Goal: Task Accomplishment & Management: Manage account settings

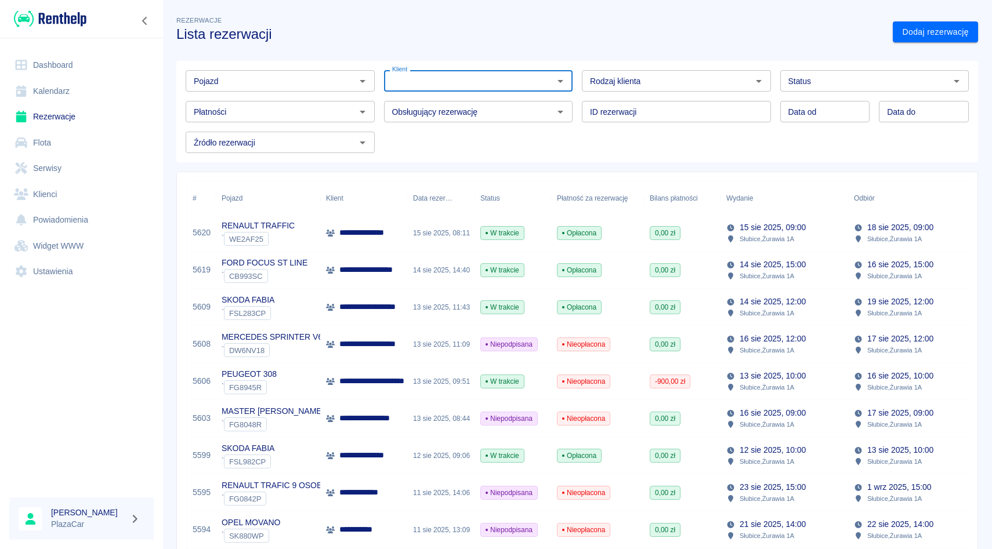
click at [280, 75] on input "Pojazd" at bounding box center [270, 81] width 163 height 14
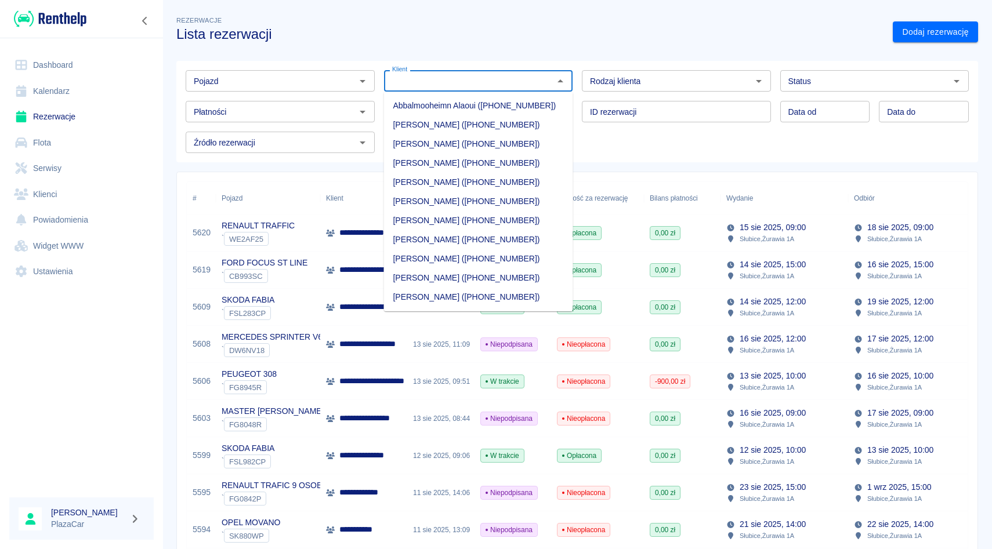
click at [419, 75] on input "Klient" at bounding box center [468, 81] width 163 height 14
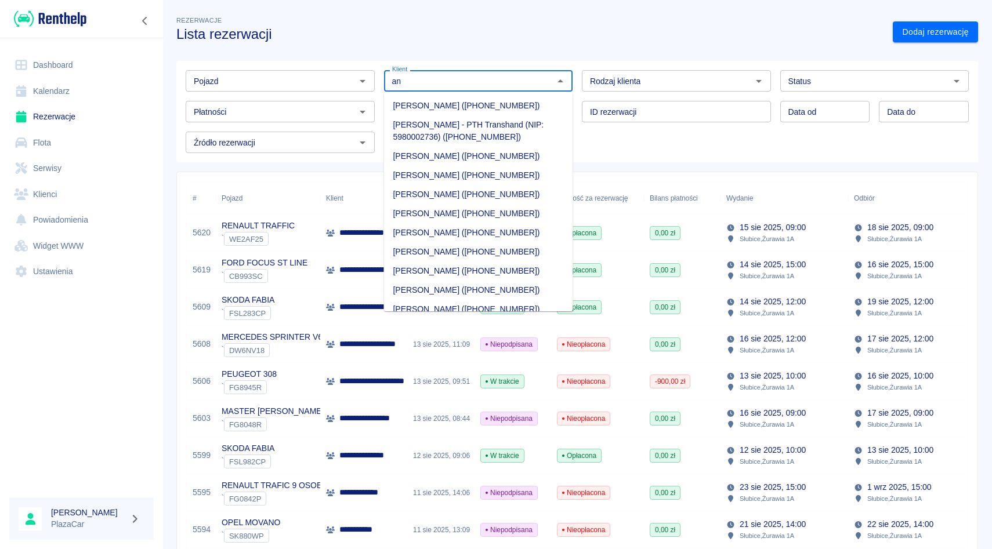
type input "a"
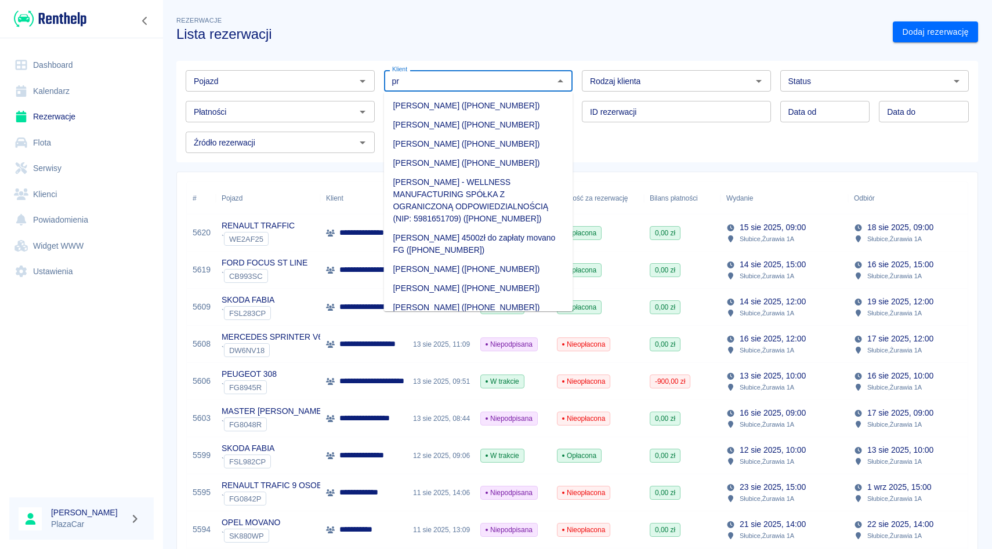
type input "p"
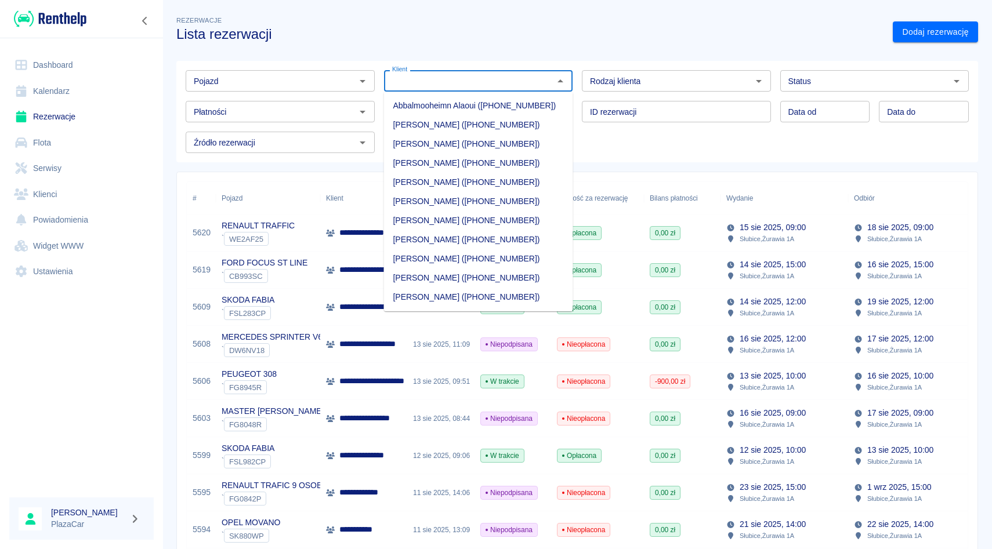
click at [293, 75] on input "Pojazd" at bounding box center [270, 81] width 163 height 14
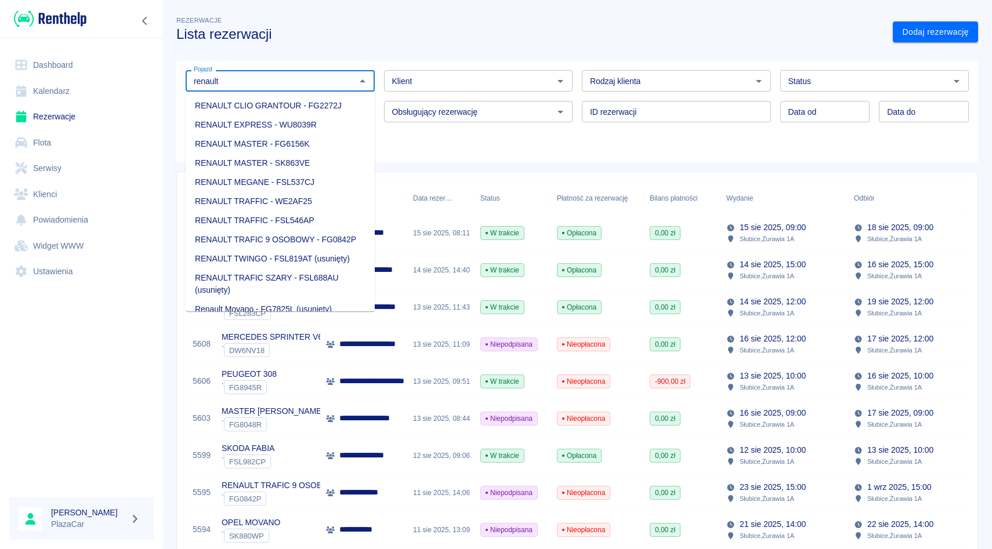
click at [276, 145] on li "RENAULT MASTER - FG6156K" at bounding box center [280, 144] width 189 height 19
type input "RENAULT MASTER - FG6156K"
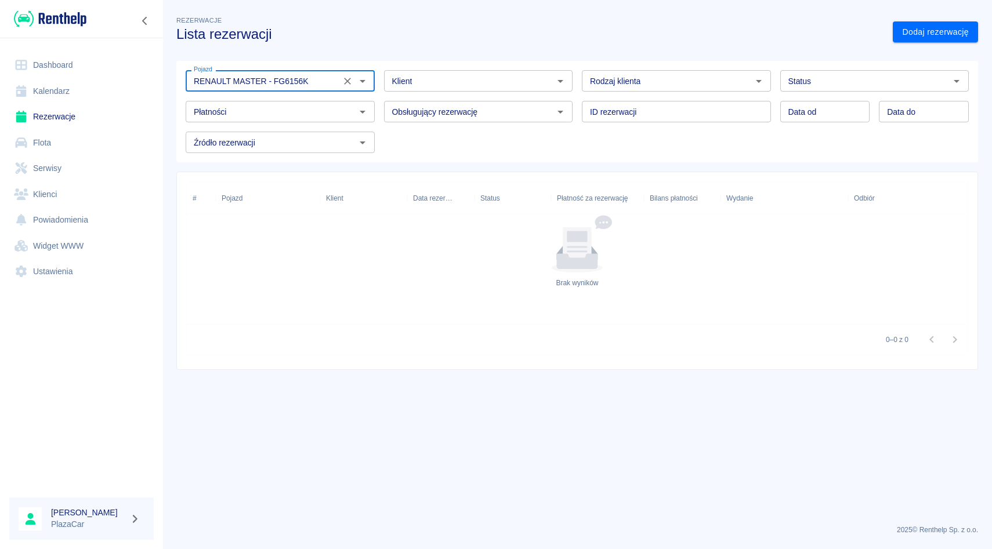
click at [344, 86] on icon "Wyczyść" at bounding box center [348, 81] width 12 height 12
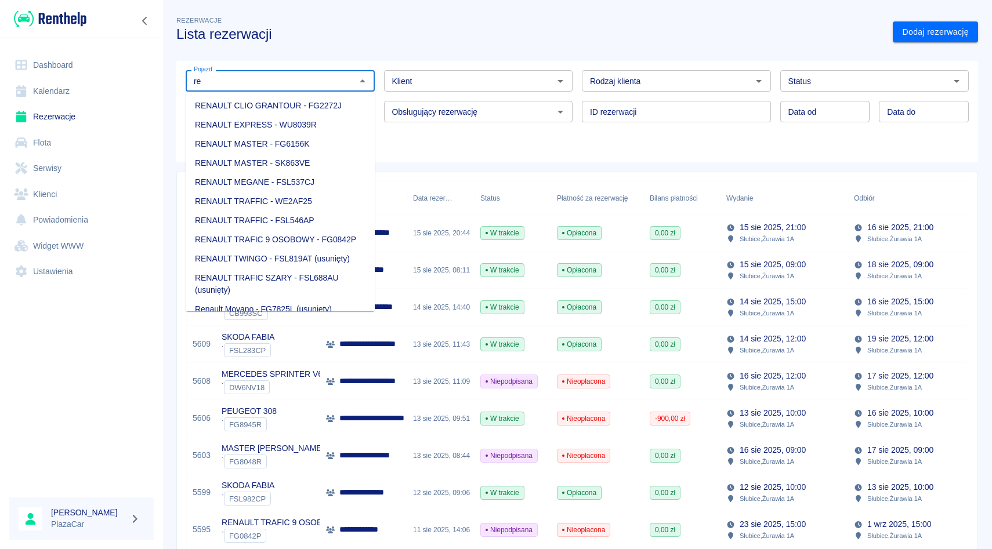
type input "r"
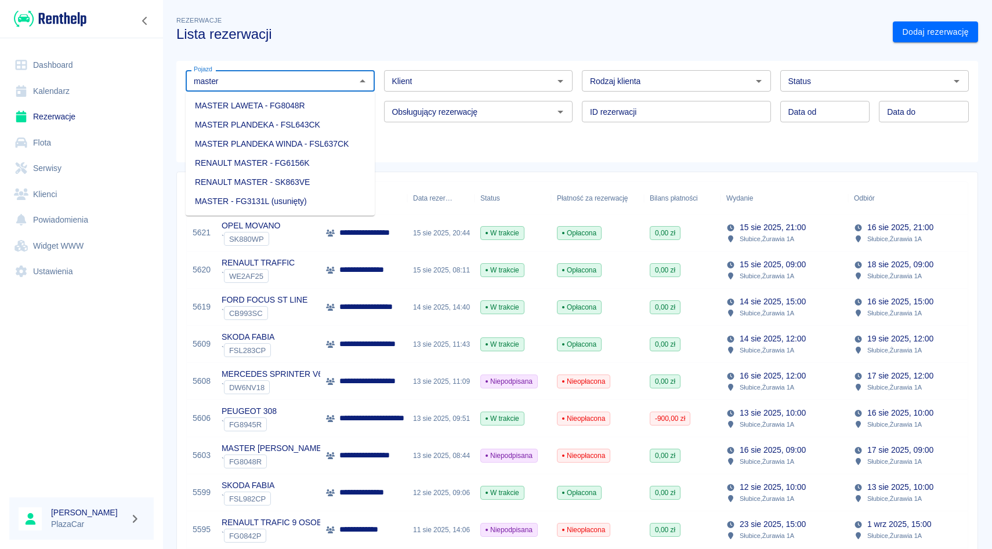
click at [269, 107] on li "MASTER LAWETA - FG8048R" at bounding box center [280, 105] width 189 height 19
type input "MASTER LAWETA - FG8048R"
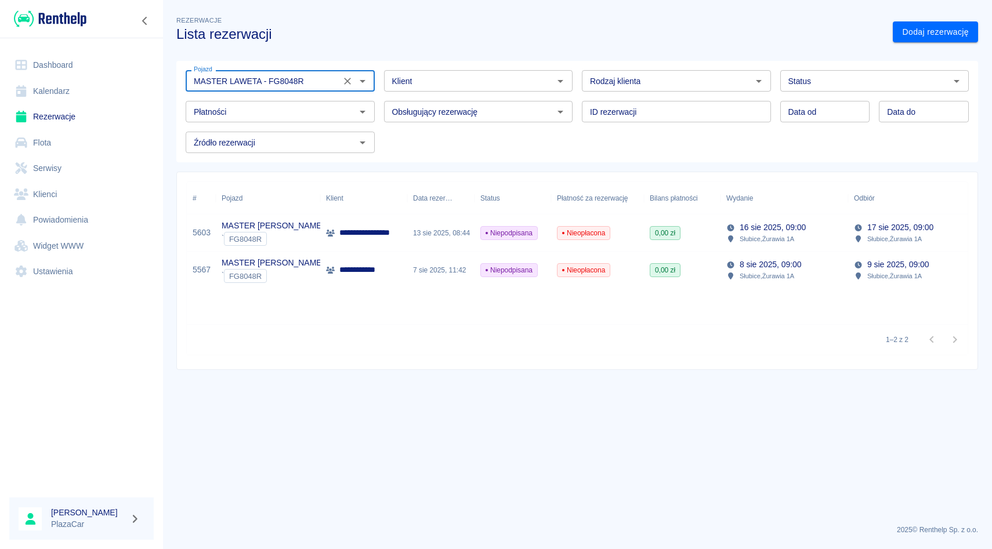
click at [342, 81] on icon "Wyczyść" at bounding box center [348, 81] width 12 height 12
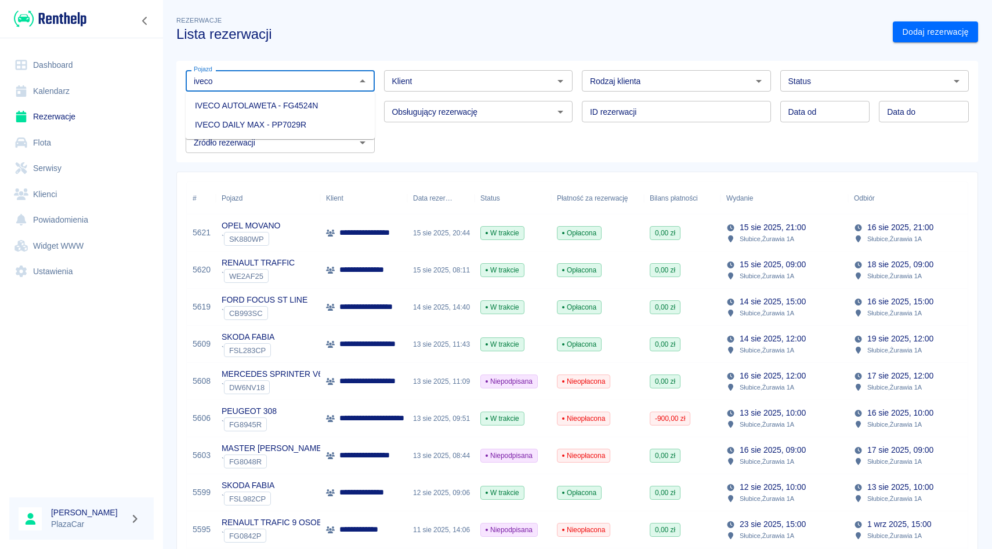
click at [302, 113] on li "IVECO AUTOLAWETA - FG4524N" at bounding box center [280, 105] width 189 height 19
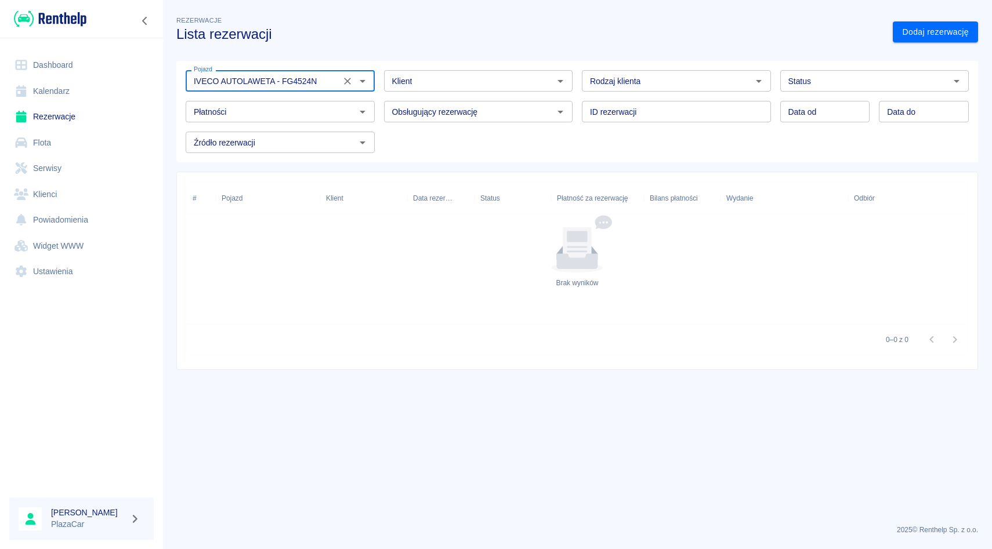
type input "IVECO AUTOLAWETA - FG4524N"
click at [927, 48] on div "Rezerwacje Lista rezerwacji Dodaj rezerwację Pojazd IVECO AUTOLAWETA - FG4524N …" at bounding box center [576, 187] width 829 height 365
click at [932, 35] on link "Dodaj rezerwację" at bounding box center [934, 31] width 85 height 21
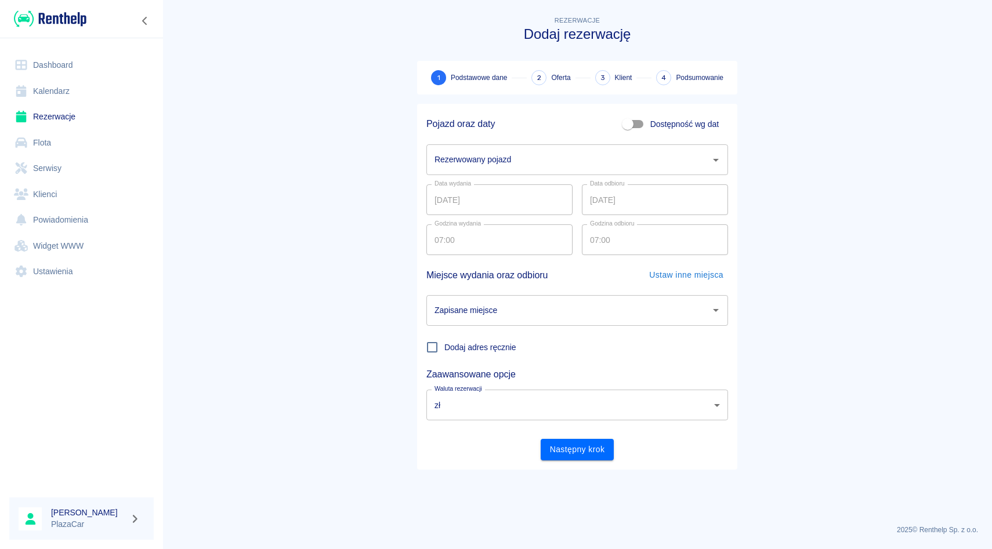
click at [529, 146] on div "Rezerwowany pojazd" at bounding box center [577, 159] width 302 height 31
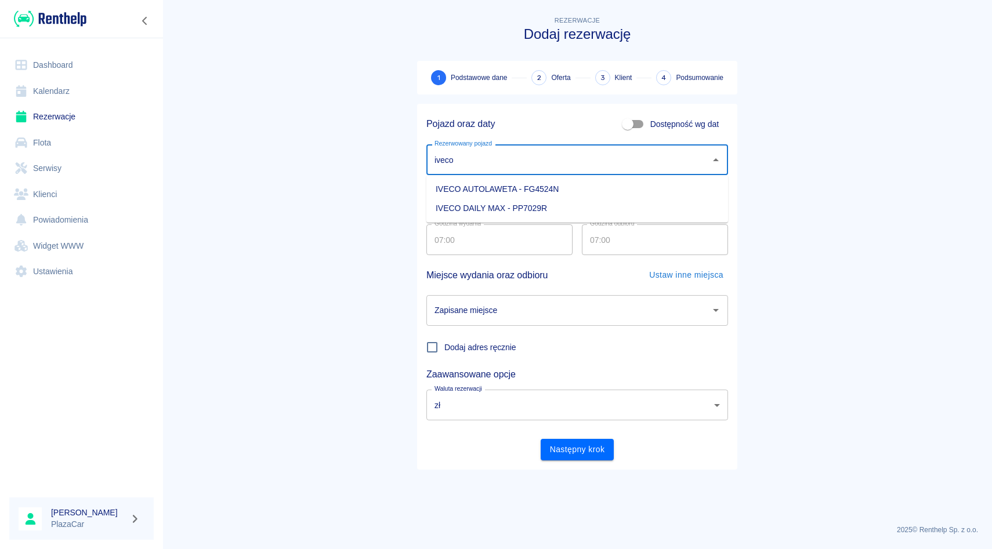
click at [505, 183] on li "IVECO AUTOLAWETA - FG4524N" at bounding box center [577, 189] width 302 height 19
click at [449, 323] on div "Zapisane miejsce" at bounding box center [577, 310] width 302 height 31
type input "IVECO AUTOLAWETA - FG4524N"
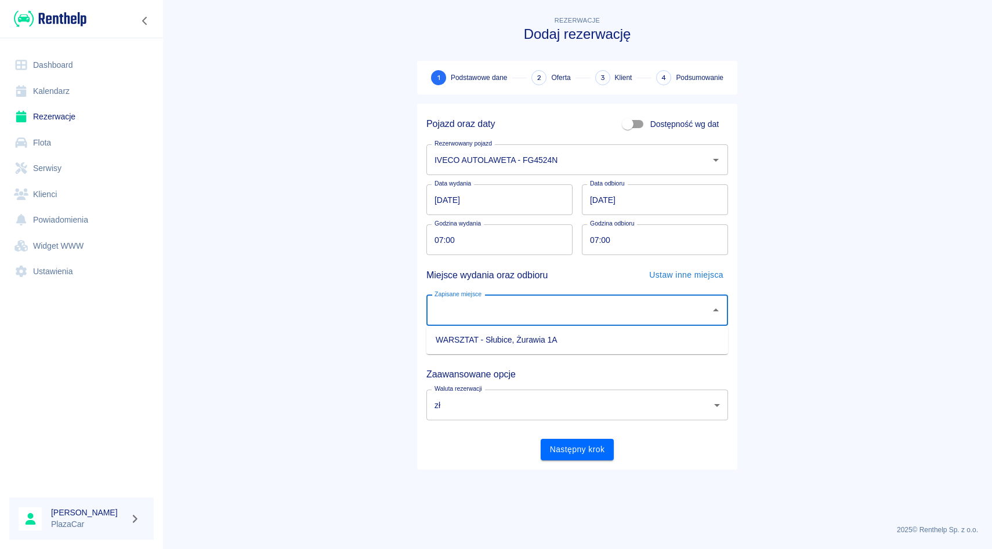
click at [449, 338] on li "WARSZTAT - Słubice, Żurawia 1A" at bounding box center [577, 340] width 302 height 19
type input "WARSZTAT - Słubice, Żurawia 1A"
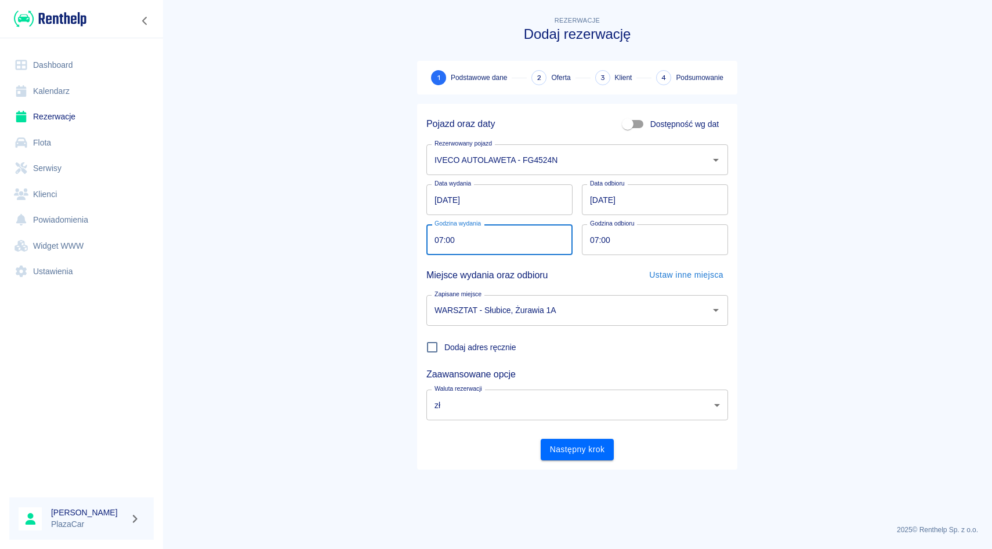
click at [434, 243] on input "07:00" at bounding box center [495, 239] width 138 height 31
click at [583, 288] on div "Zapisane miejsce WARSZTAT - [GEOGRAPHIC_DATA], Żurawia 1A Zapisane miejsce" at bounding box center [572, 306] width 311 height 40
click at [571, 442] on button "Następny krok" at bounding box center [577, 449] width 74 height 21
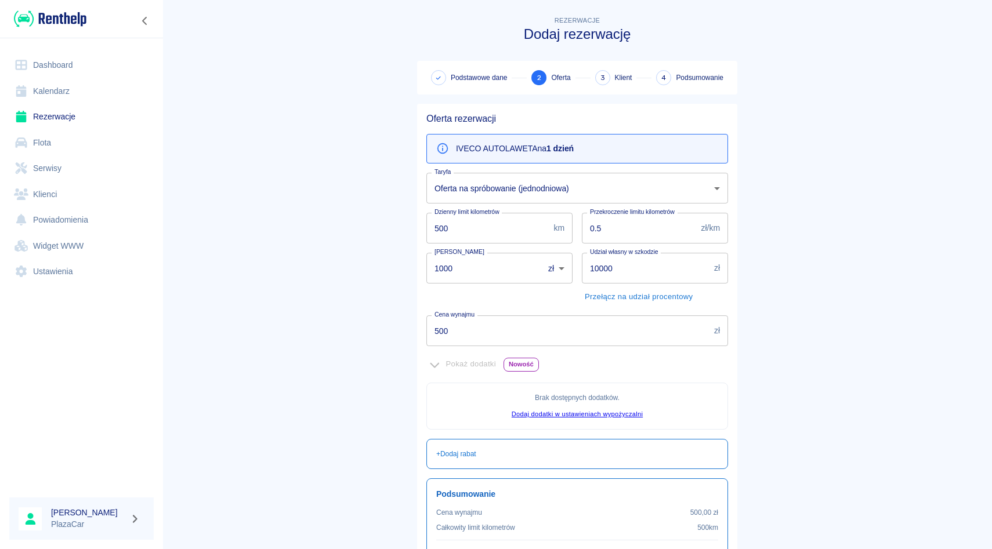
scroll to position [121, 0]
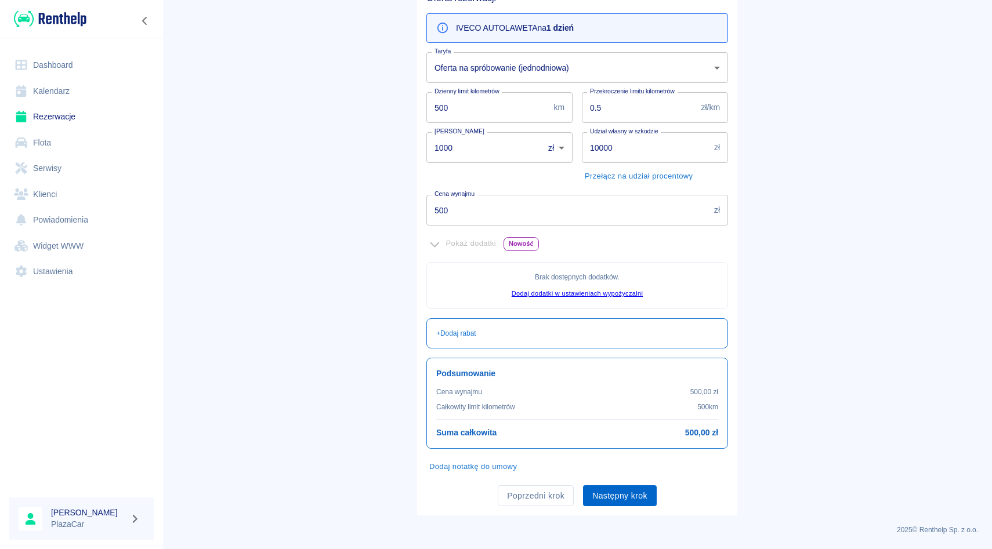
click at [605, 496] on button "Następny krok" at bounding box center [620, 495] width 74 height 21
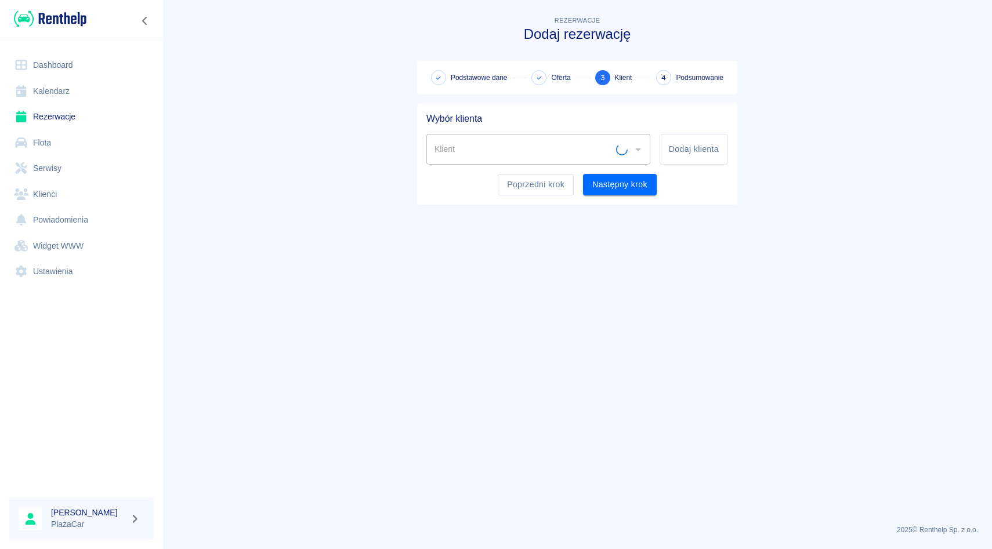
scroll to position [0, 0]
click at [523, 169] on div "Poprzedni krok Następny krok" at bounding box center [572, 180] width 311 height 31
click at [520, 146] on input "Klient" at bounding box center [523, 149] width 184 height 20
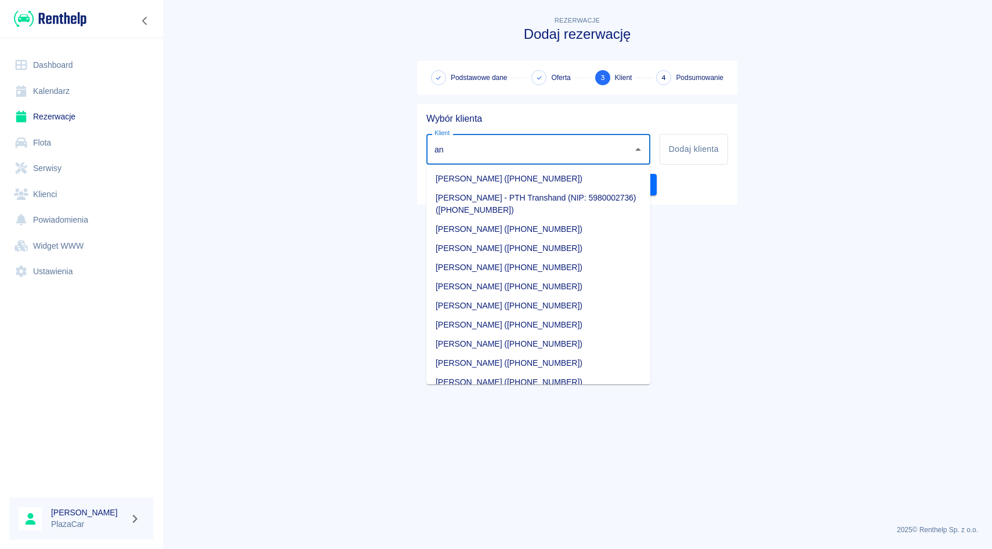
type input "a"
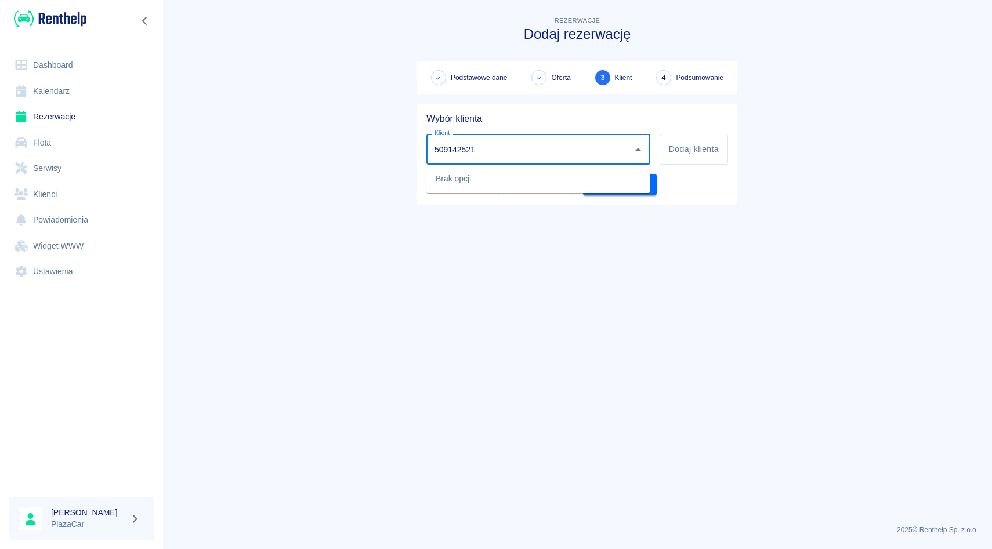
drag, startPoint x: 484, startPoint y: 145, endPoint x: 429, endPoint y: 144, distance: 55.1
click at [429, 144] on div "509142521 Klient" at bounding box center [538, 149] width 224 height 31
type input "509142521"
click at [708, 150] on button "Dodaj klienta" at bounding box center [693, 149] width 68 height 31
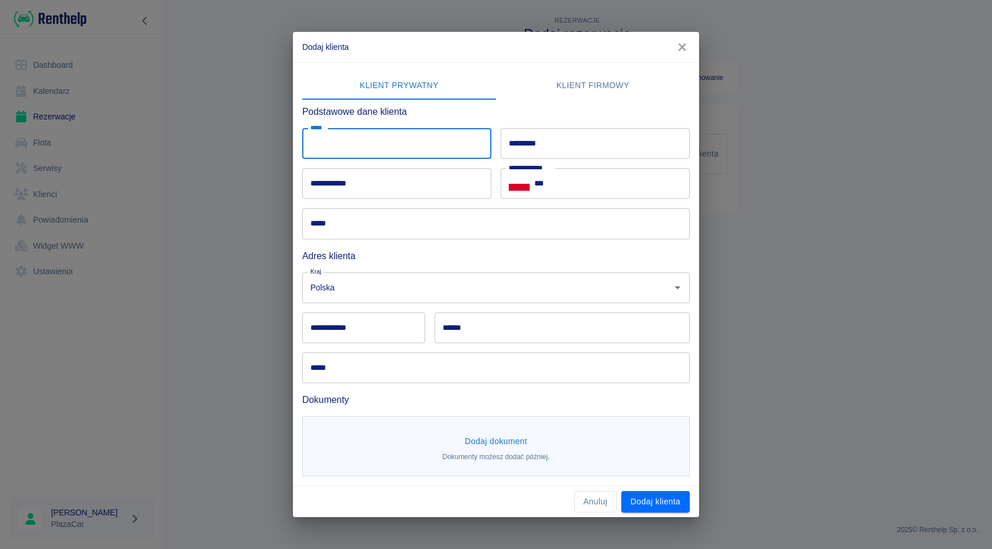
click at [365, 156] on input "*****" at bounding box center [396, 143] width 189 height 31
type input "**********"
click at [513, 148] on input "*********" at bounding box center [594, 143] width 189 height 31
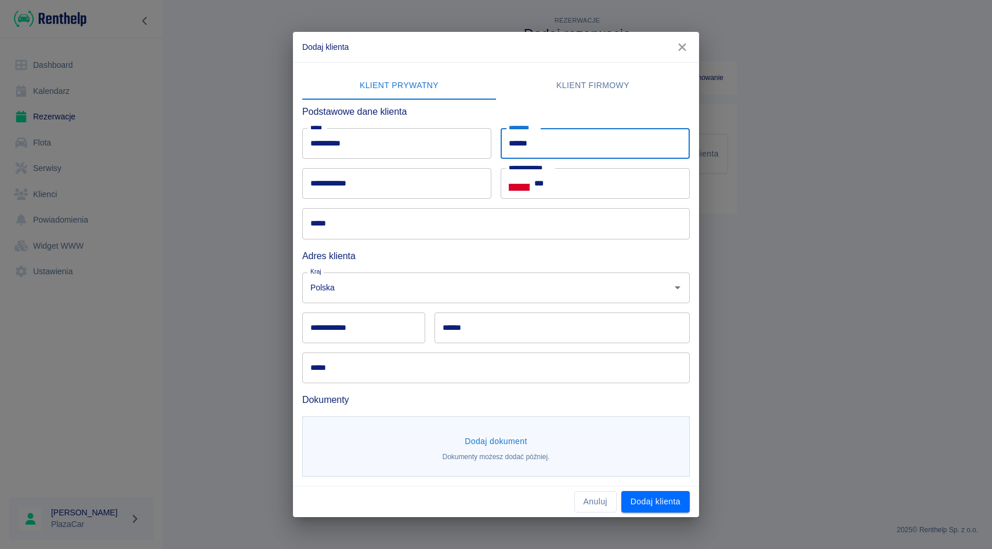
type input "******"
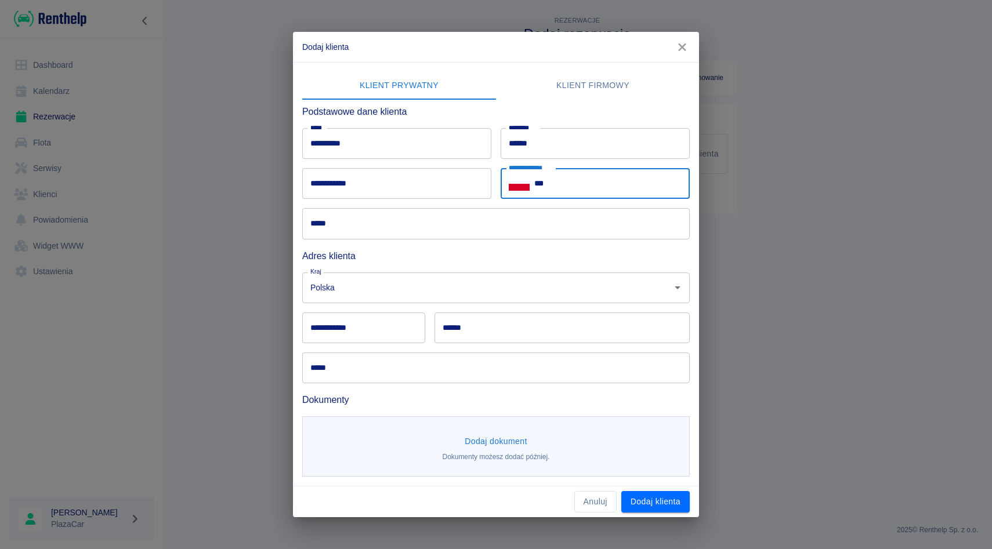
click at [560, 190] on input "***" at bounding box center [611, 183] width 155 height 31
paste input "**********"
type input "**********"
click at [360, 188] on input "**********" at bounding box center [396, 183] width 189 height 31
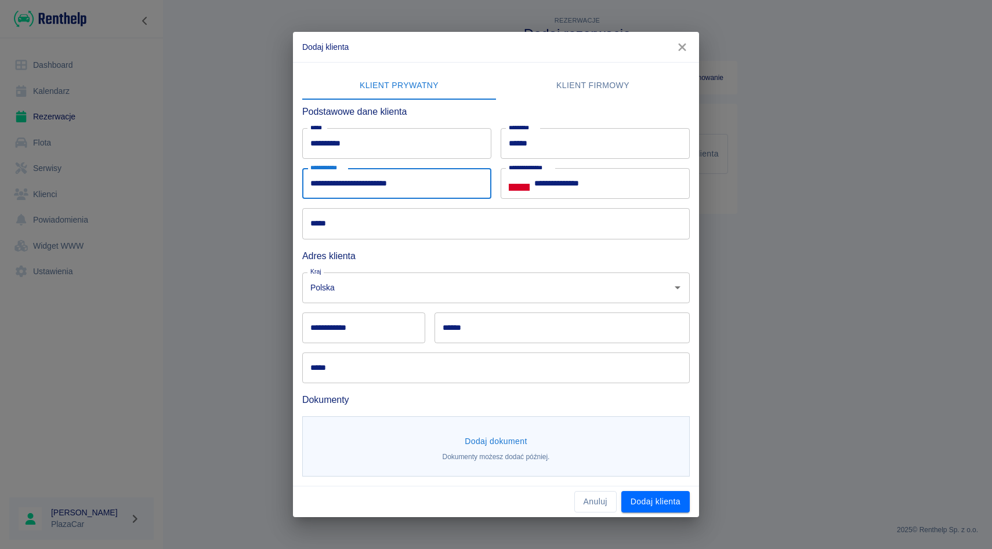
type input "**********"
click at [393, 256] on h6 "Adres klienta" at bounding box center [495, 256] width 387 height 14
click at [497, 167] on div "**********" at bounding box center [590, 179] width 198 height 40
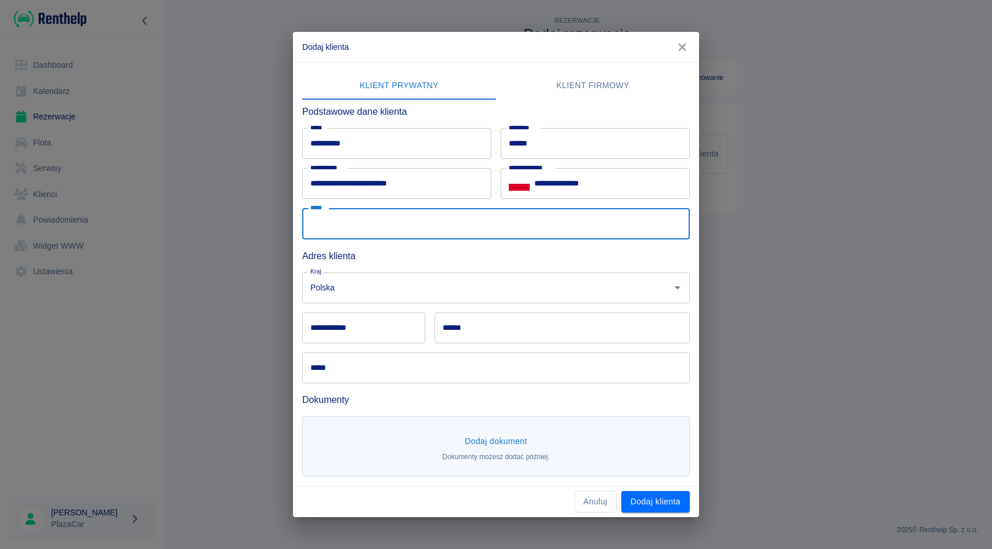
click at [441, 220] on input "*****" at bounding box center [495, 223] width 387 height 31
type input "**********"
click at [433, 313] on div "****** ******" at bounding box center [557, 323] width 264 height 40
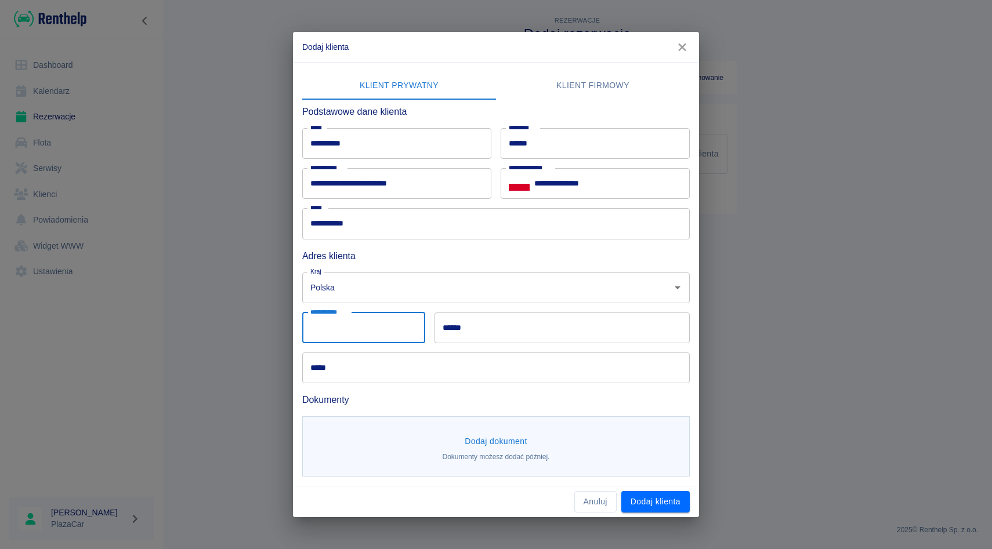
click at [342, 320] on input "**********" at bounding box center [363, 328] width 123 height 31
click at [367, 348] on div "***** *****" at bounding box center [491, 363] width 397 height 40
click at [367, 362] on input "*****" at bounding box center [495, 368] width 387 height 31
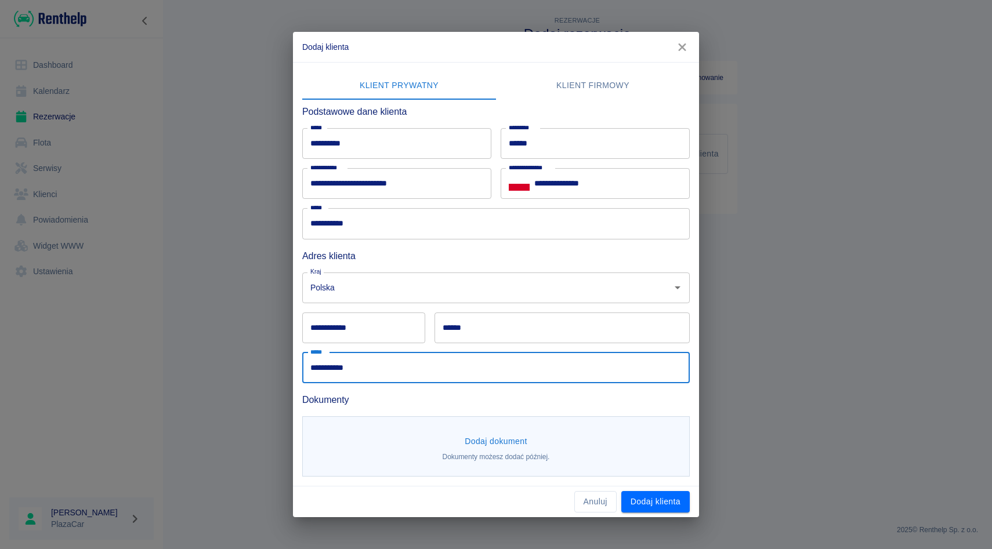
click at [356, 366] on input "**********" at bounding box center [495, 368] width 387 height 31
type input "**********"
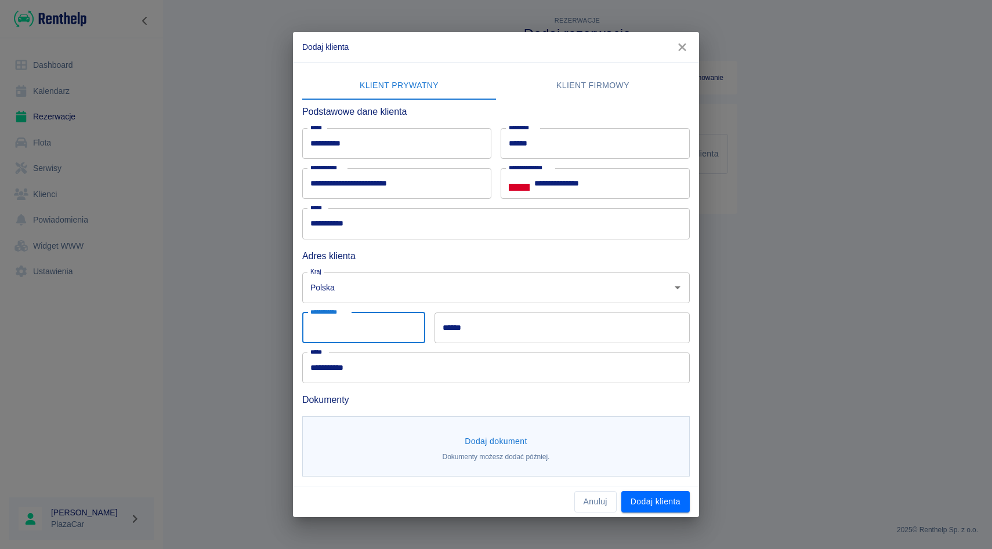
click at [347, 340] on input "**********" at bounding box center [363, 328] width 123 height 31
type input "******"
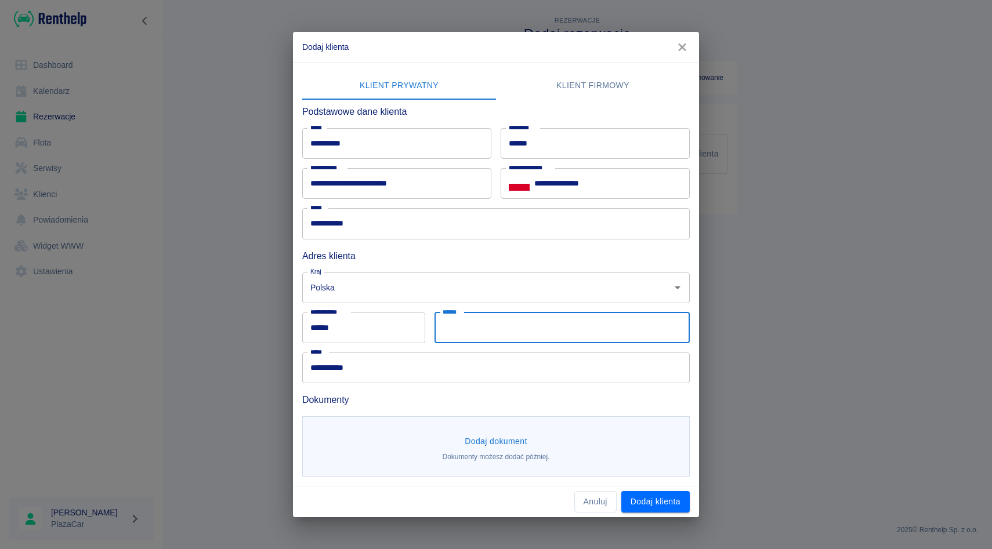
click at [463, 340] on input "******" at bounding box center [561, 328] width 255 height 31
type input "*******"
click at [436, 391] on div "Dokumenty" at bounding box center [491, 395] width 397 height 24
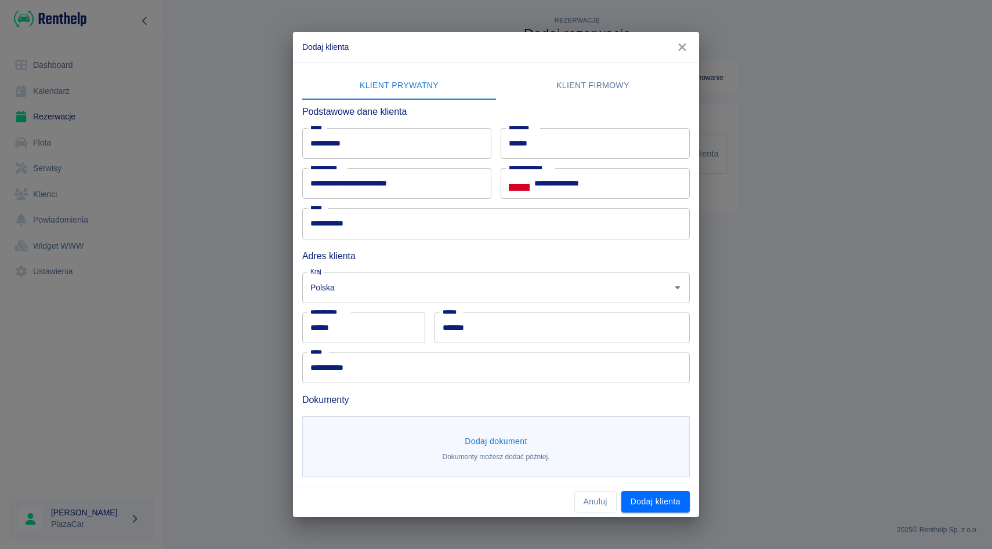
click at [484, 431] on button "Dodaj dokument" at bounding box center [496, 441] width 72 height 21
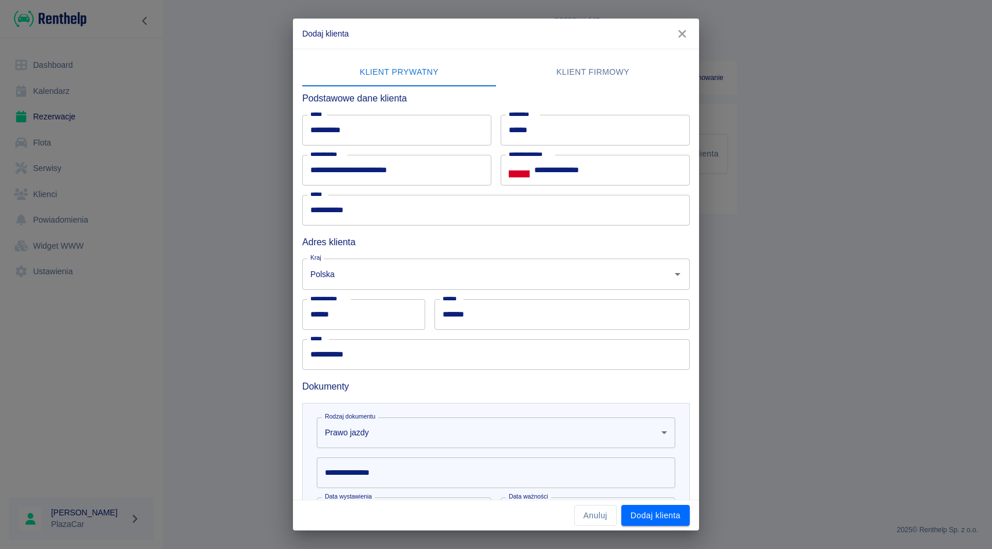
scroll to position [142, 0]
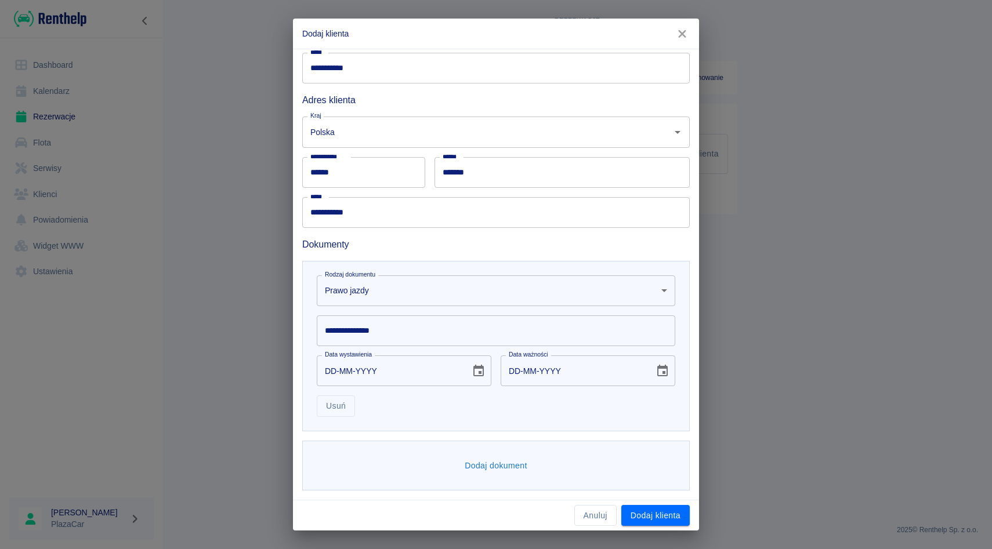
click at [447, 324] on input "**********" at bounding box center [496, 330] width 358 height 31
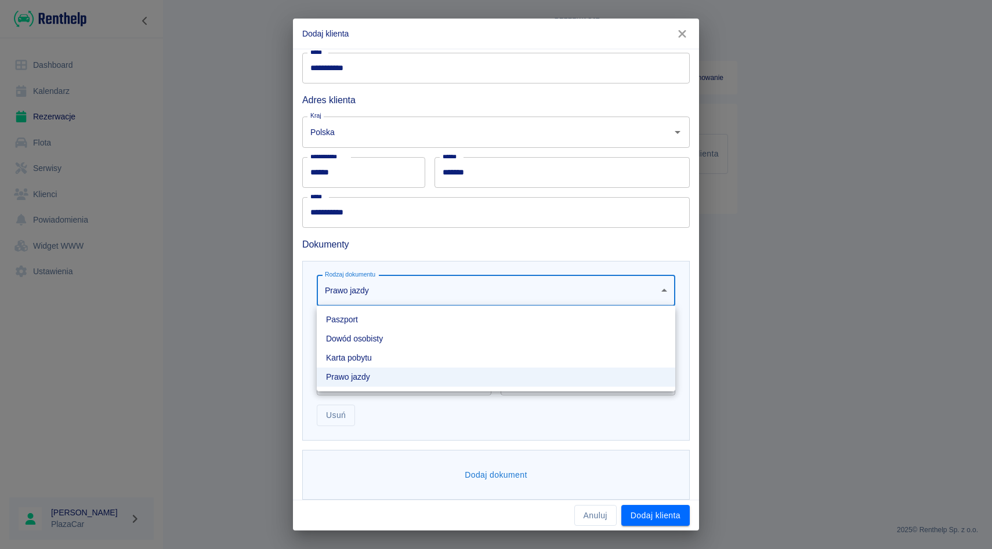
click at [408, 295] on body "**********" at bounding box center [496, 274] width 992 height 549
click at [376, 339] on li "Dowód osobisty" at bounding box center [496, 338] width 358 height 19
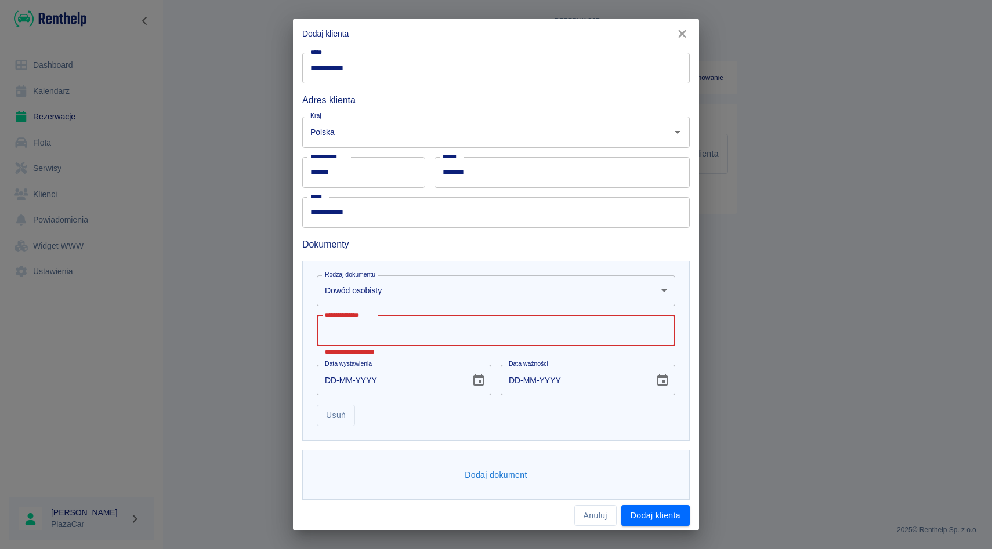
click at [376, 339] on input "**********" at bounding box center [496, 330] width 358 height 31
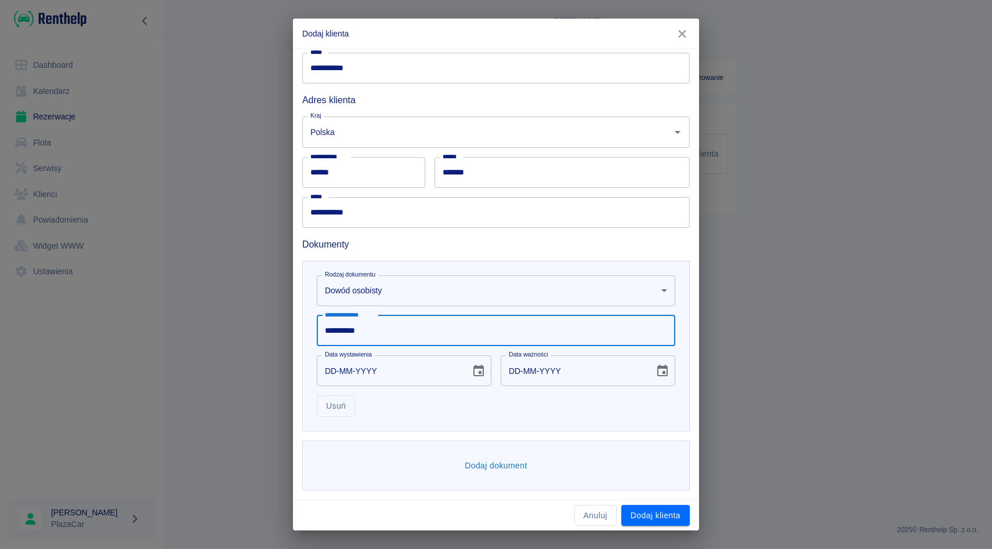
type input "**********"
click at [333, 372] on input "DD-MM-YYYY" at bounding box center [390, 370] width 146 height 31
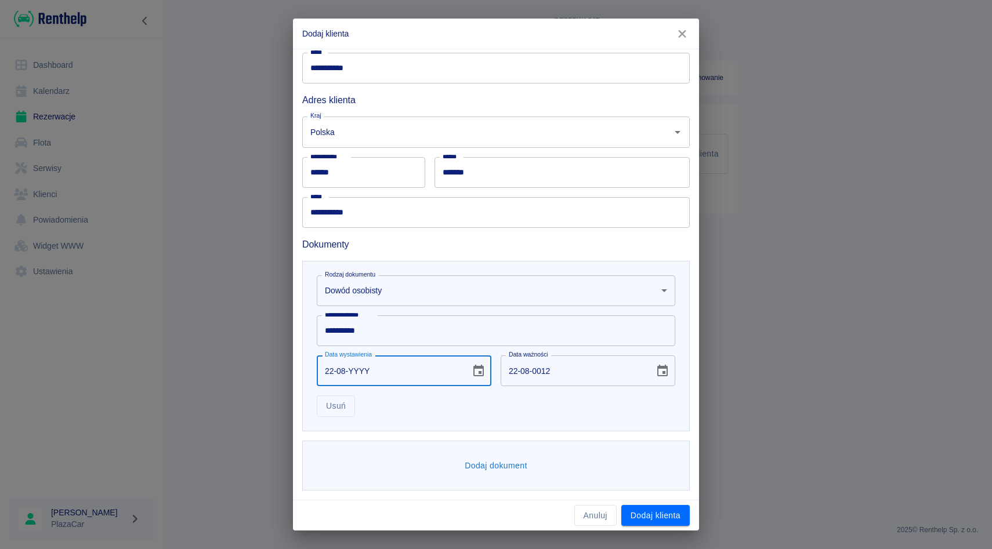
type input "22-08-0002"
type input "22-08-0012"
type input "22-08-0020"
type input "22-08-0030"
type input "22-08-0202"
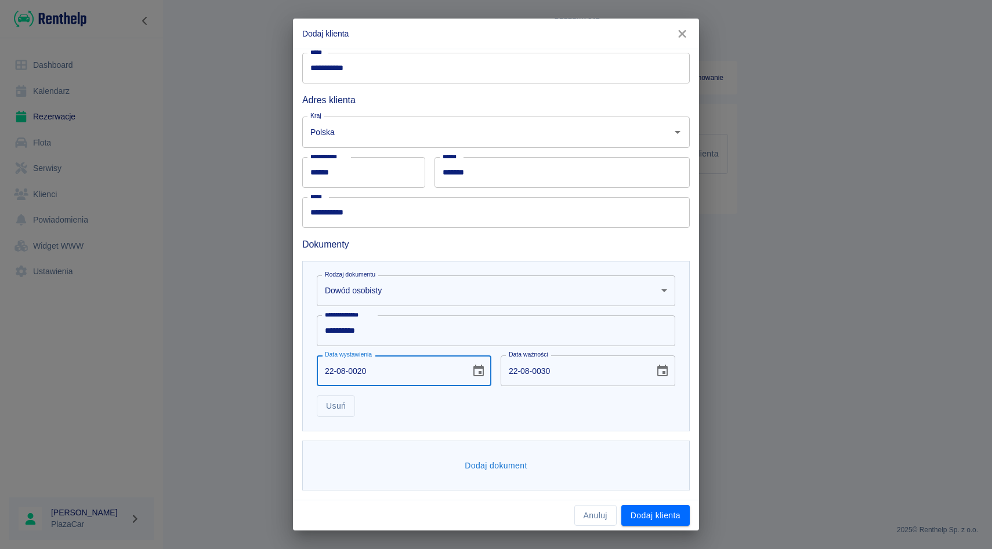
type input "22-08-0212"
type input "[DATE]"
click at [441, 427] on div "**********" at bounding box center [495, 346] width 387 height 170
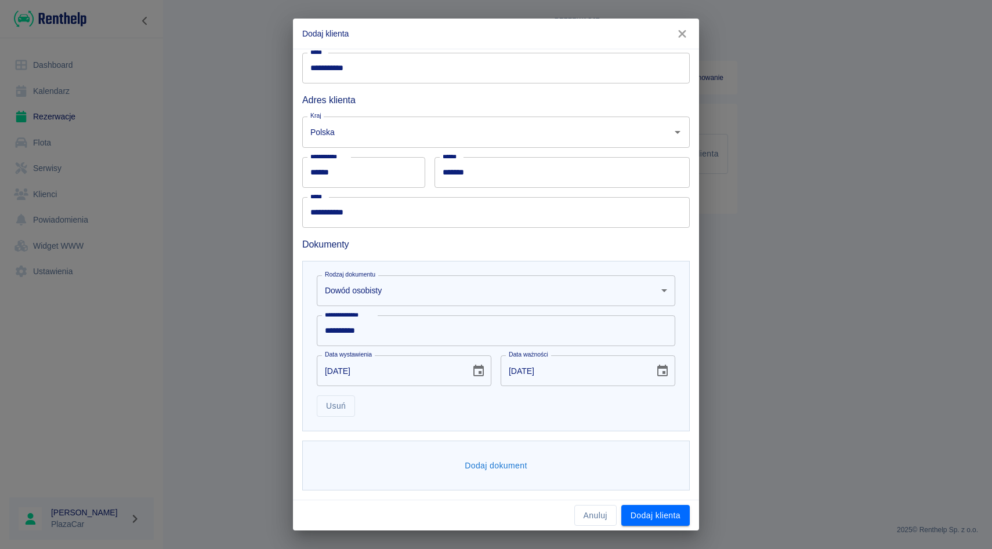
click at [496, 469] on button "Dodaj dokument" at bounding box center [496, 465] width 72 height 21
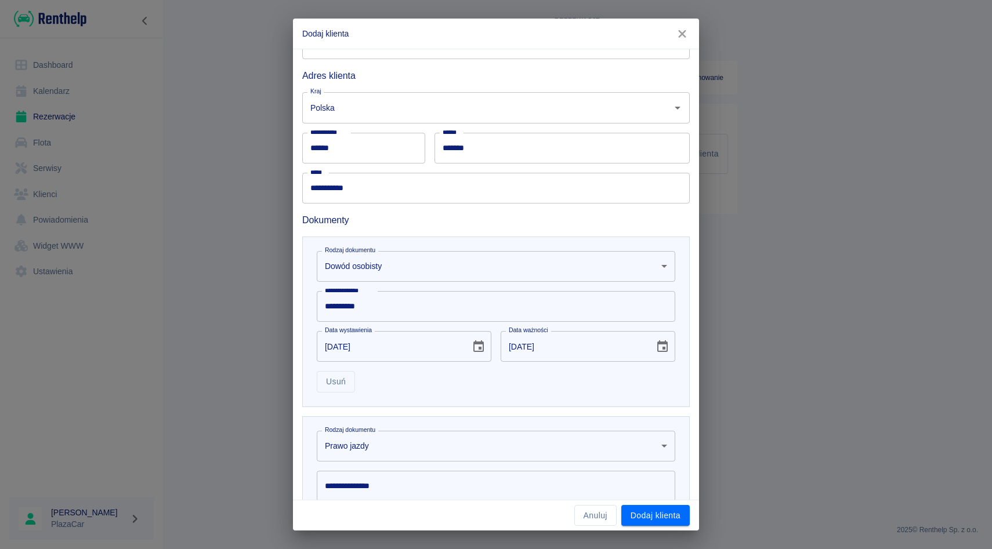
scroll to position [199, 0]
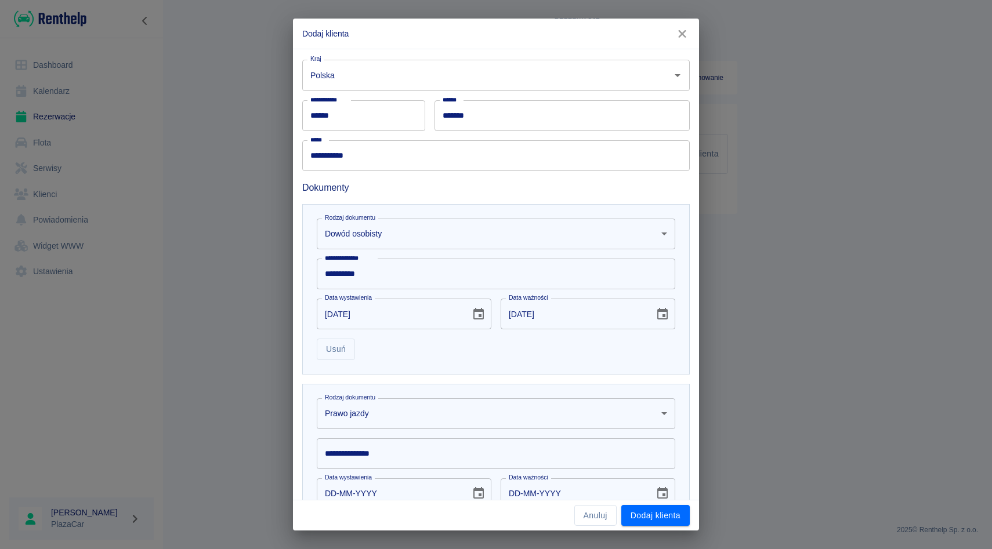
click at [394, 434] on div "**********" at bounding box center [491, 449] width 368 height 40
click at [391, 456] on input "**********" at bounding box center [496, 453] width 358 height 31
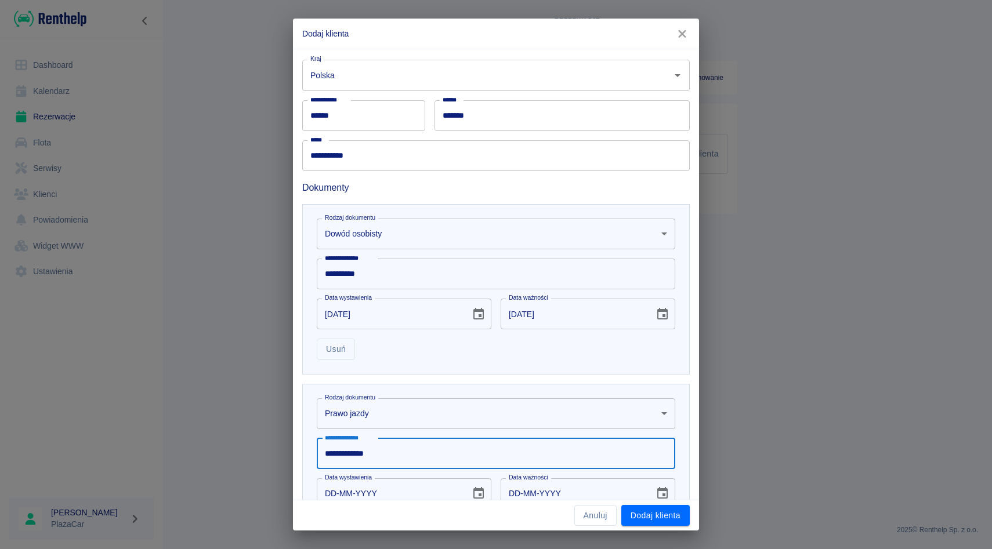
scroll to position [322, 0]
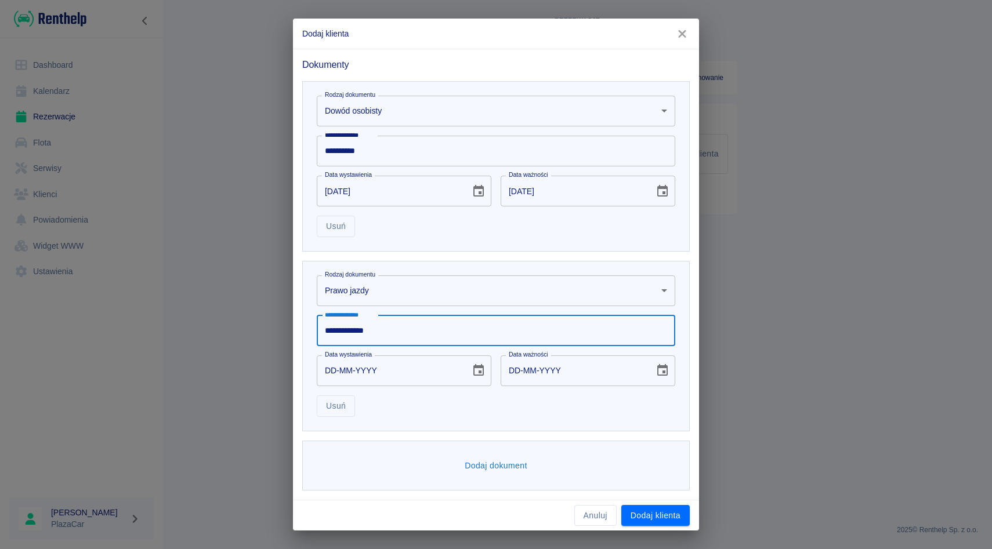
type input "**********"
click at [342, 369] on input "DD-MM-YYYY" at bounding box center [390, 370] width 146 height 31
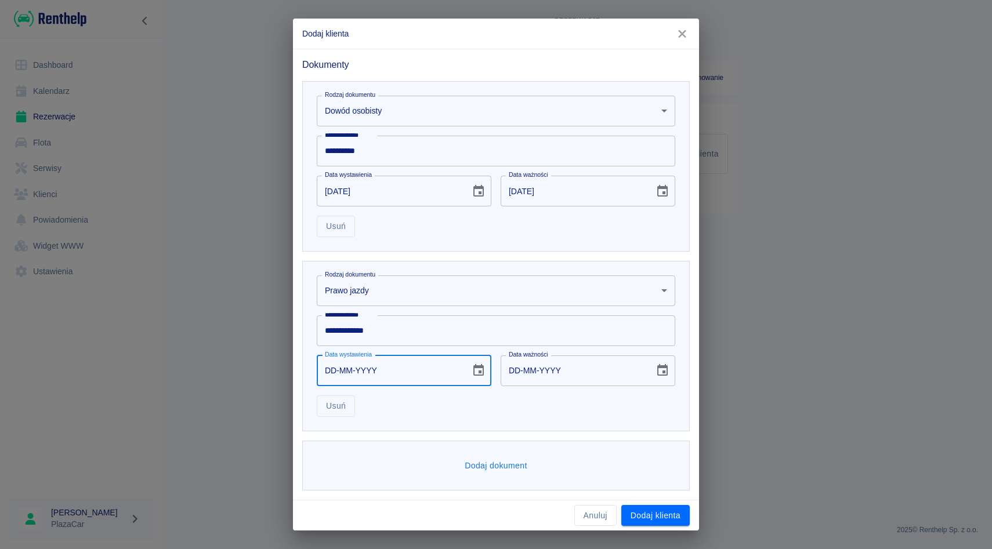
click at [329, 369] on input "DD-MM-YYYY" at bounding box center [390, 370] width 146 height 31
type input "26-04-0002"
type input "26-04-0012"
type input "26-04-0020"
type input "26-04-0030"
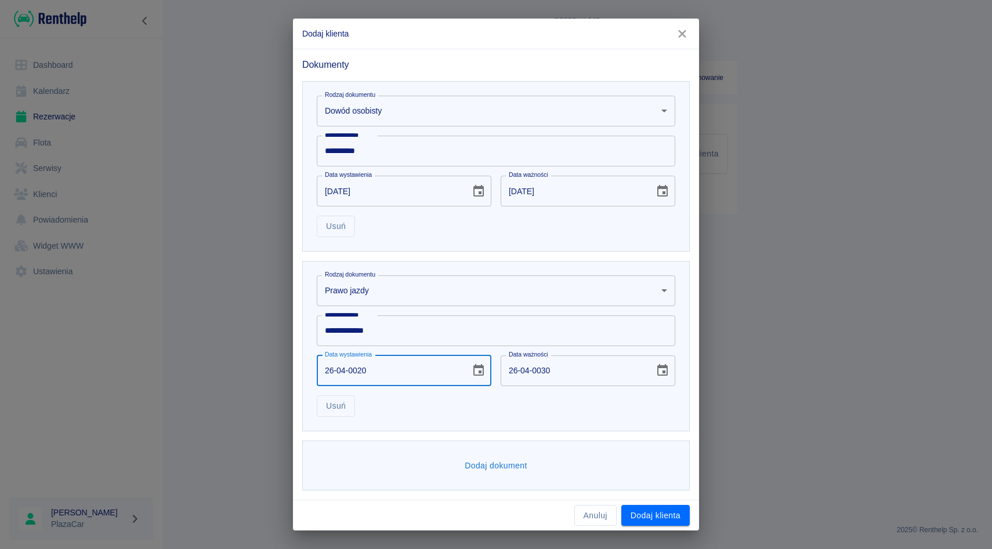
type input "26-04-0200"
type input "26-04-0210"
type input "[DATE]"
type input "26-04-0002"
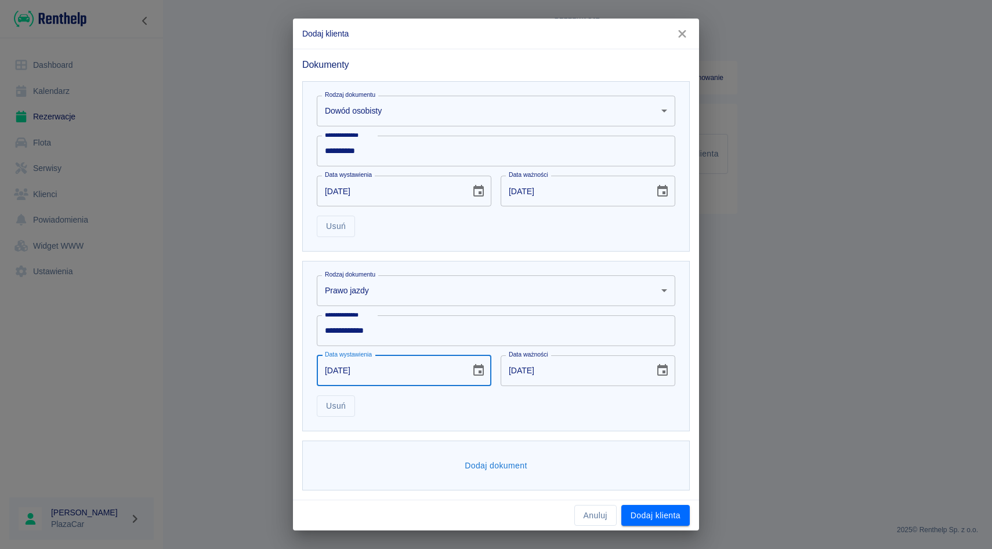
type input "26-04-0012"
type input "26-04-0020"
type input "26-04-0030"
type input "26-04-0200"
type input "26-04-0210"
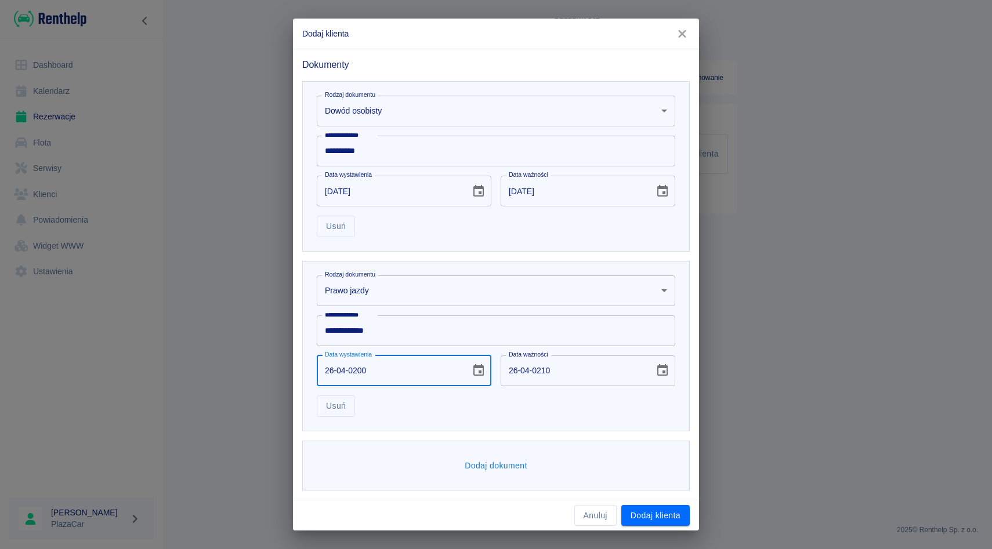
type input "[DATE]"
type input "26-04-0002"
type input "26-04-0012"
type input "26-04-0020"
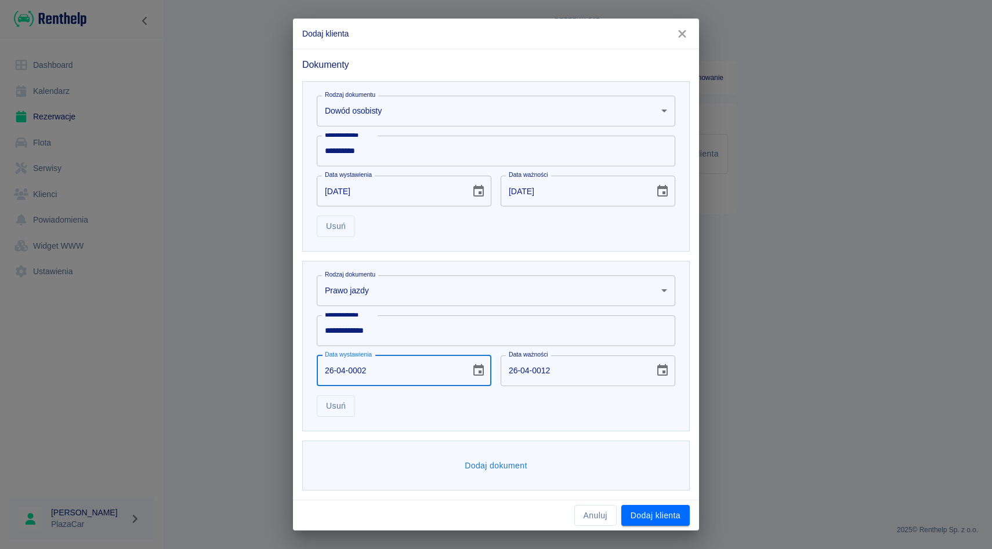
type input "26-04-0030"
type input "26-04-0200"
type input "26-04-0210"
type input "[DATE]"
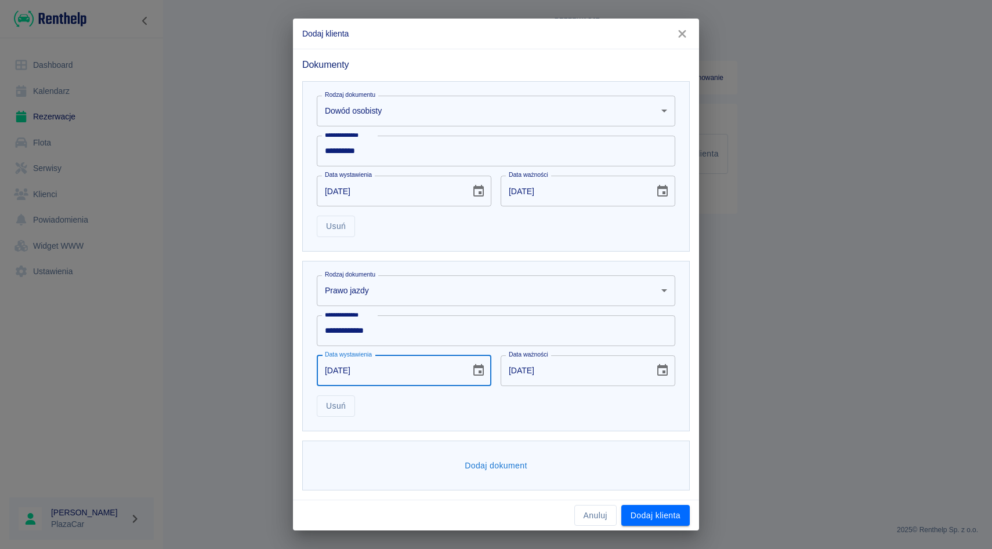
type input "[DATE]"
click at [556, 372] on input "[DATE]" at bounding box center [573, 370] width 146 height 31
click at [548, 372] on input "[DATE]" at bounding box center [573, 370] width 146 height 31
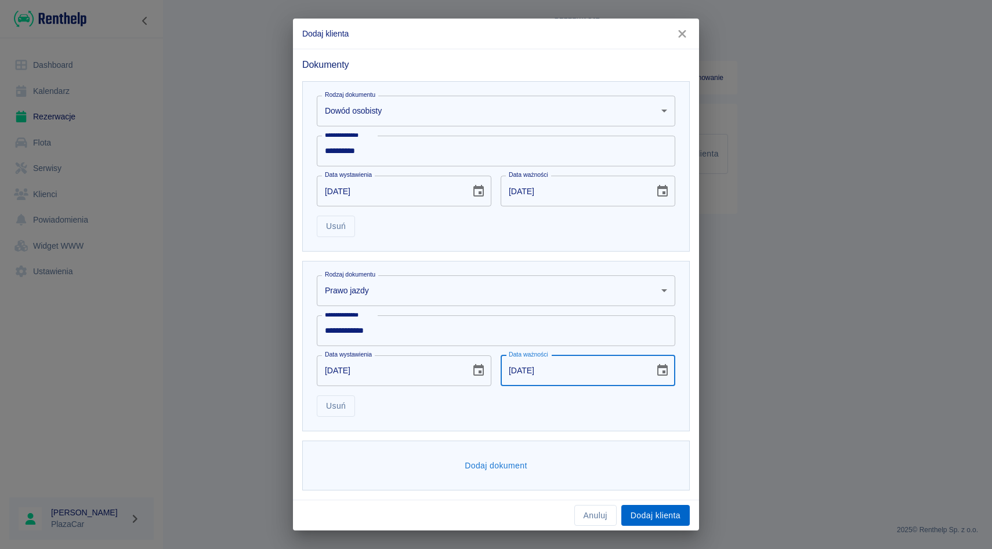
type input "[DATE]"
click at [637, 512] on button "Dodaj klienta" at bounding box center [655, 515] width 68 height 21
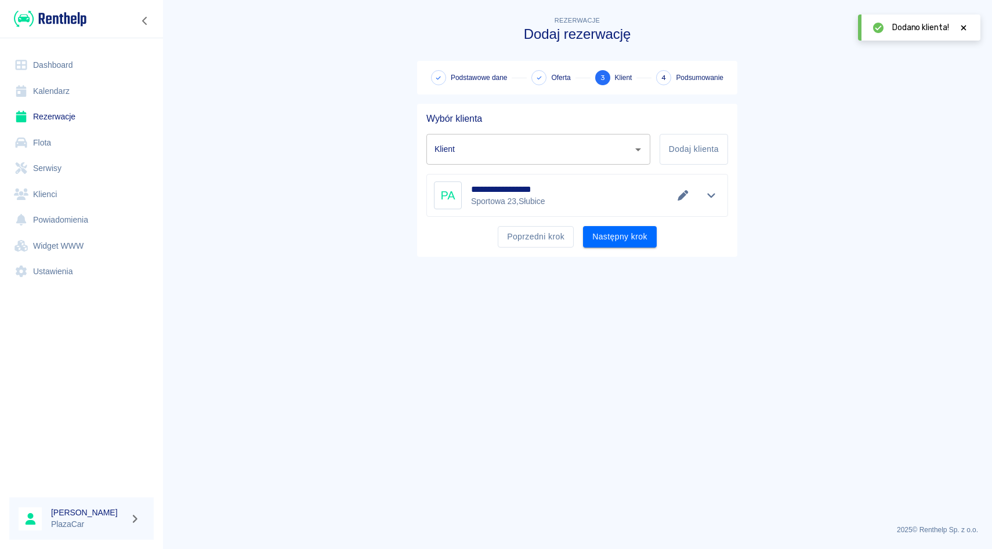
type input "[PERSON_NAME] ([PHONE_NUMBER])"
click at [613, 223] on div "Poprzedni krok Następny krok" at bounding box center [572, 232] width 311 height 31
click at [613, 242] on button "Następny krok" at bounding box center [620, 236] width 74 height 21
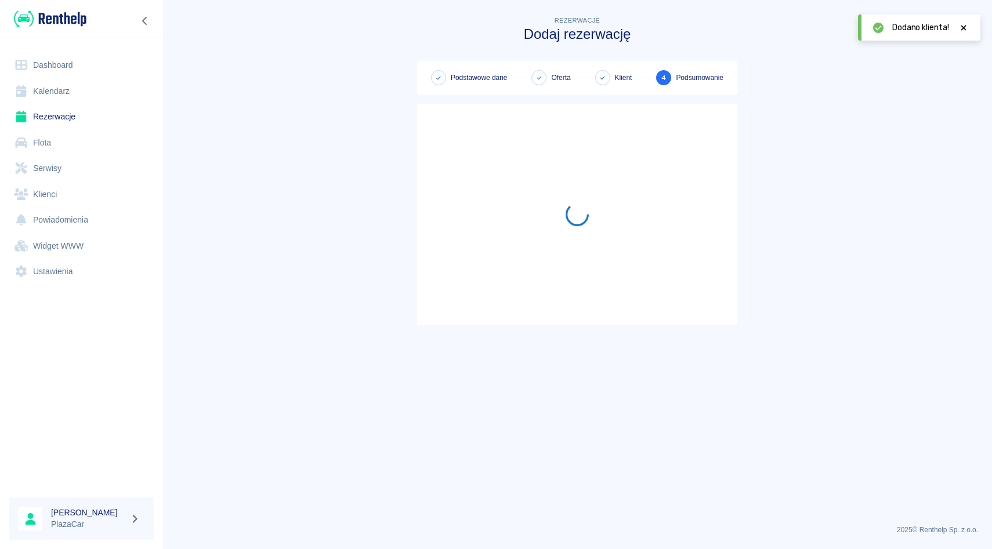
scroll to position [77, 0]
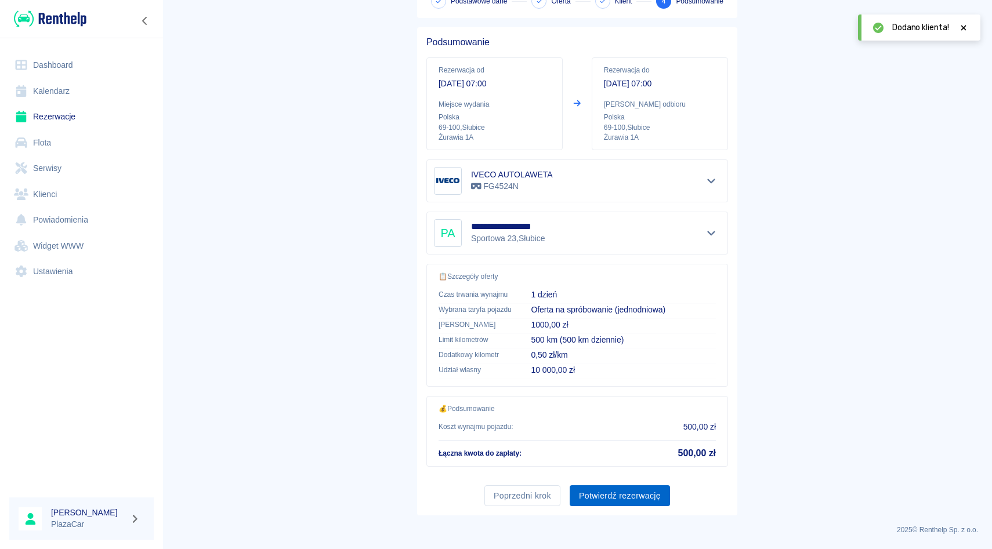
click at [611, 500] on button "Potwierdź rezerwację" at bounding box center [619, 495] width 100 height 21
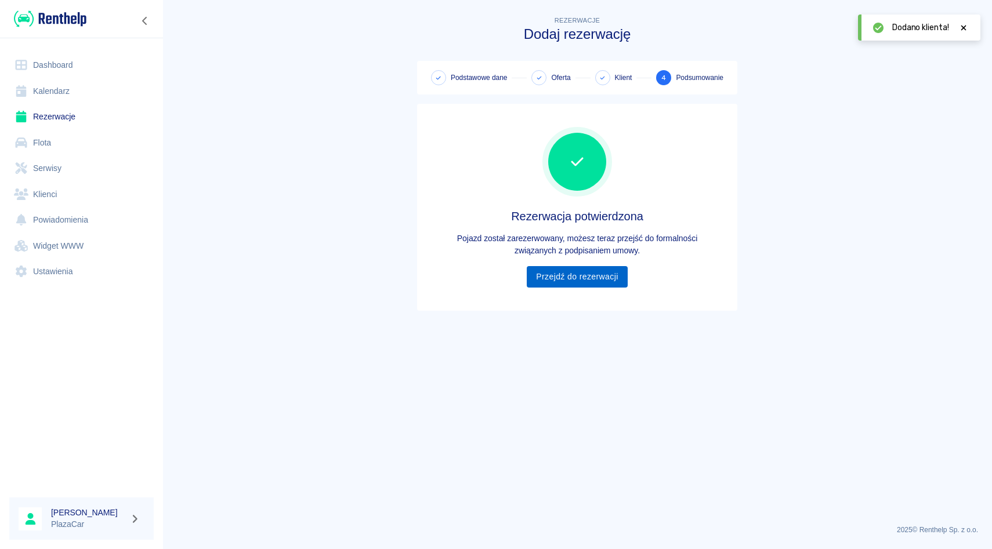
click at [560, 281] on link "Przejdź do rezerwacji" at bounding box center [577, 276] width 100 height 21
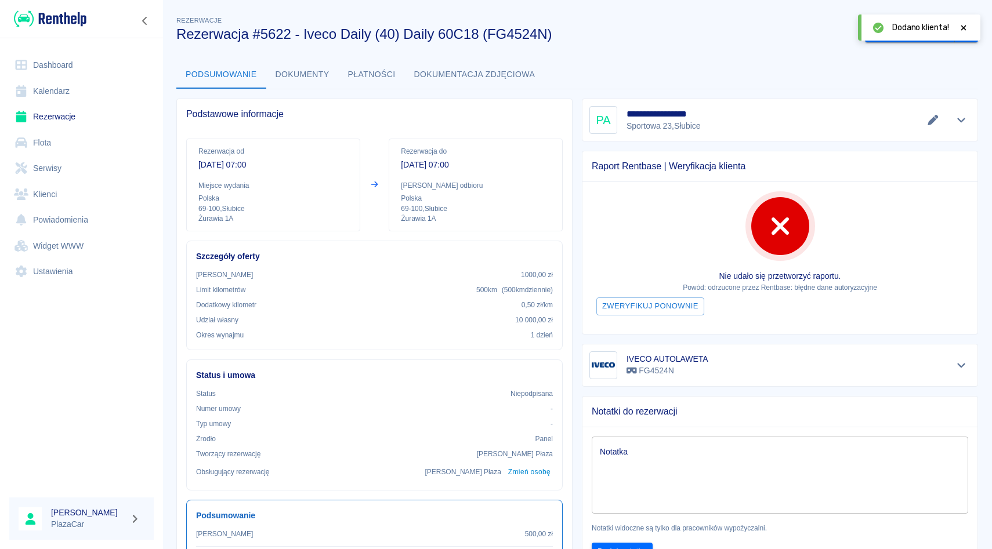
click at [962, 23] on div at bounding box center [963, 27] width 10 height 12
click at [968, 28] on icon "drop-down" at bounding box center [966, 32] width 9 height 8
click at [922, 60] on li "Modyfikuj rezerwację" at bounding box center [922, 56] width 94 height 19
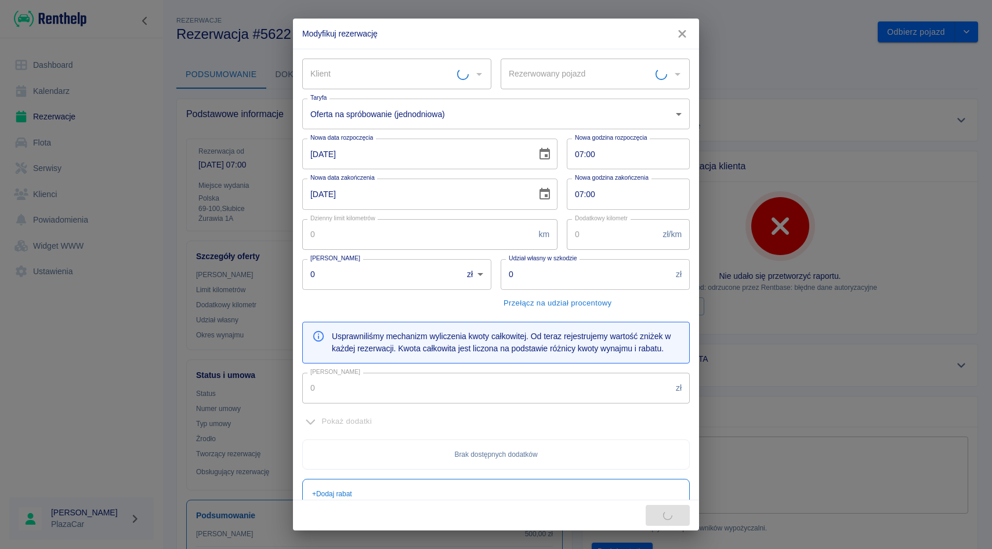
type input "IVECO AUTOLAWETA - FG4524N"
type input "500"
type input "0.5"
type input "1000"
type input "10000"
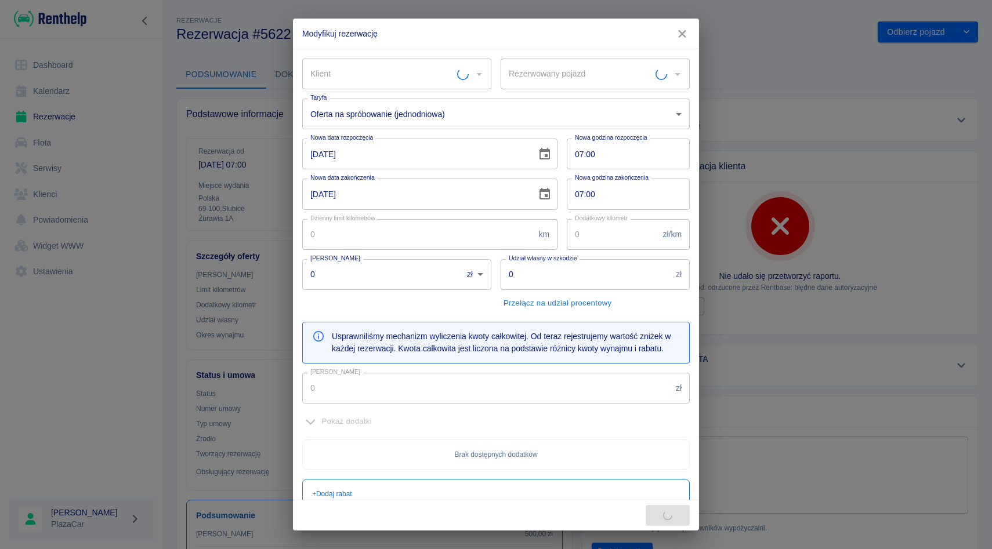
type input "500"
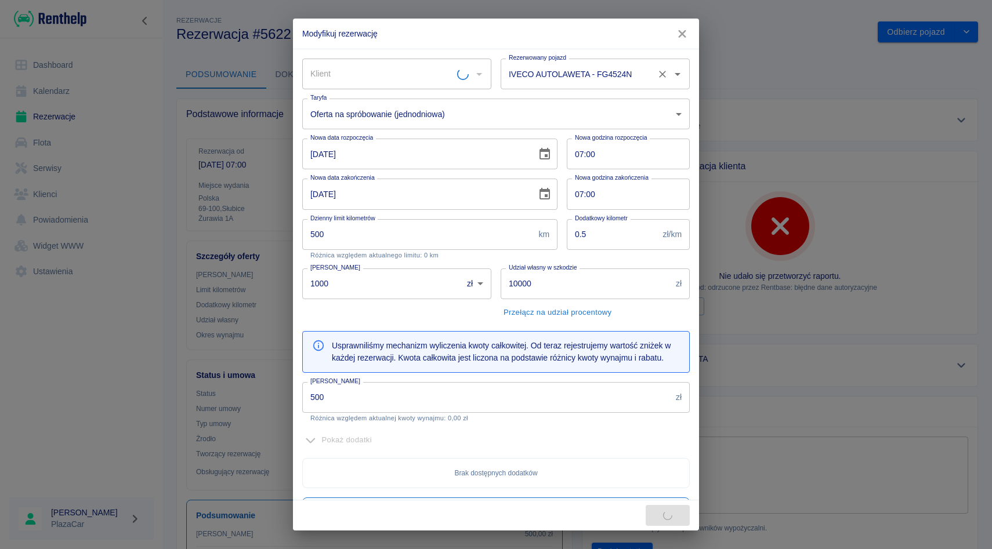
type input "[PERSON_NAME]"
click at [661, 80] on button "Wyczyść" at bounding box center [662, 74] width 16 height 16
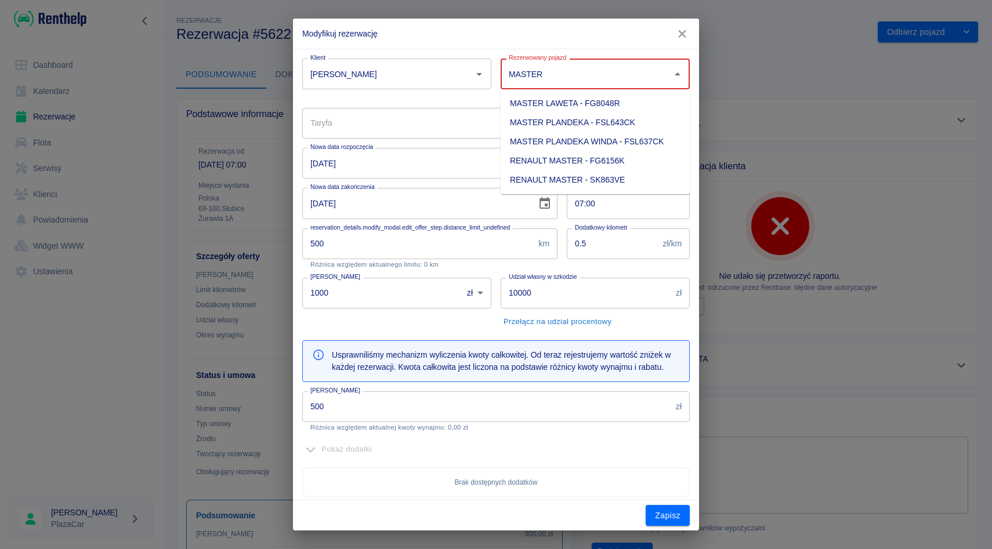
click at [628, 109] on li "MASTER LAWETA - FG8048R" at bounding box center [594, 103] width 189 height 19
type input "MASTER LAWETA - FG8048R"
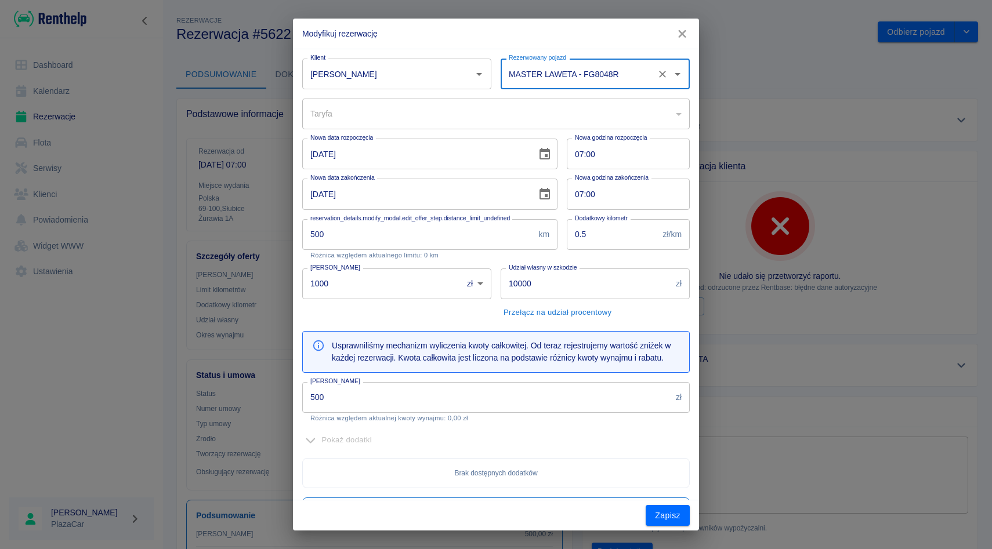
type input "b9bc92c6-4222-4a42-9684-9c698d2cc8e1"
type input "MASTER LAWETA - FG8048R"
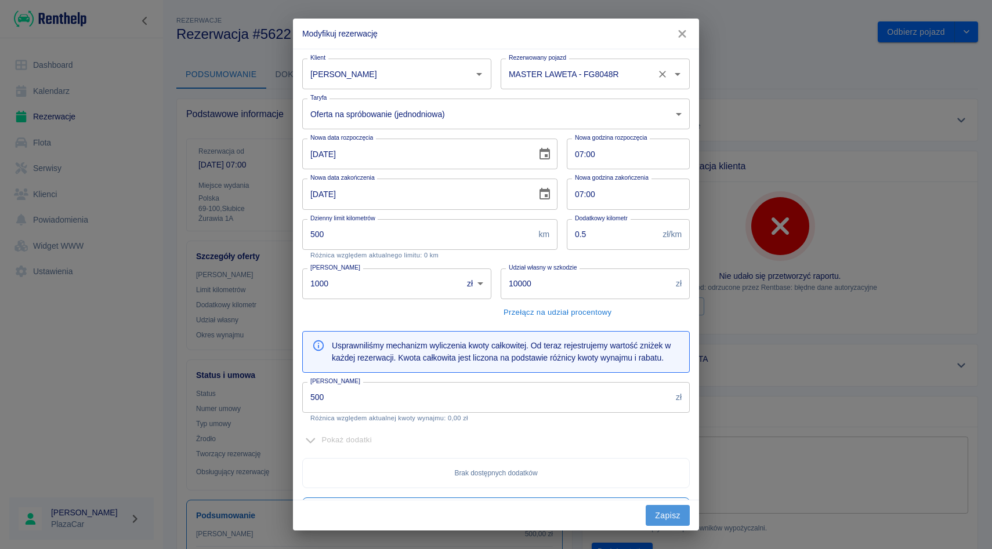
click at [663, 515] on button "Zapisz" at bounding box center [667, 515] width 44 height 21
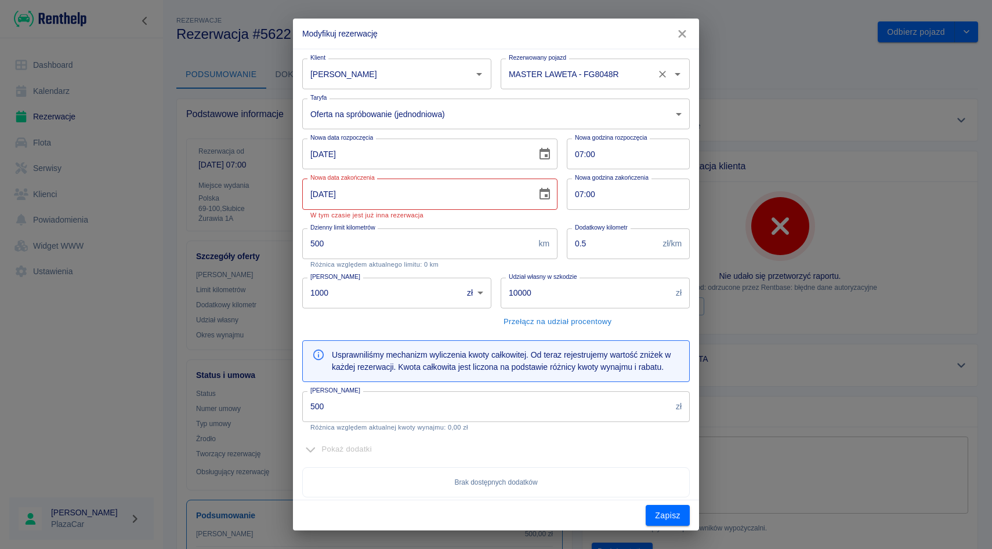
click at [683, 32] on icon "button" at bounding box center [682, 34] width 8 height 8
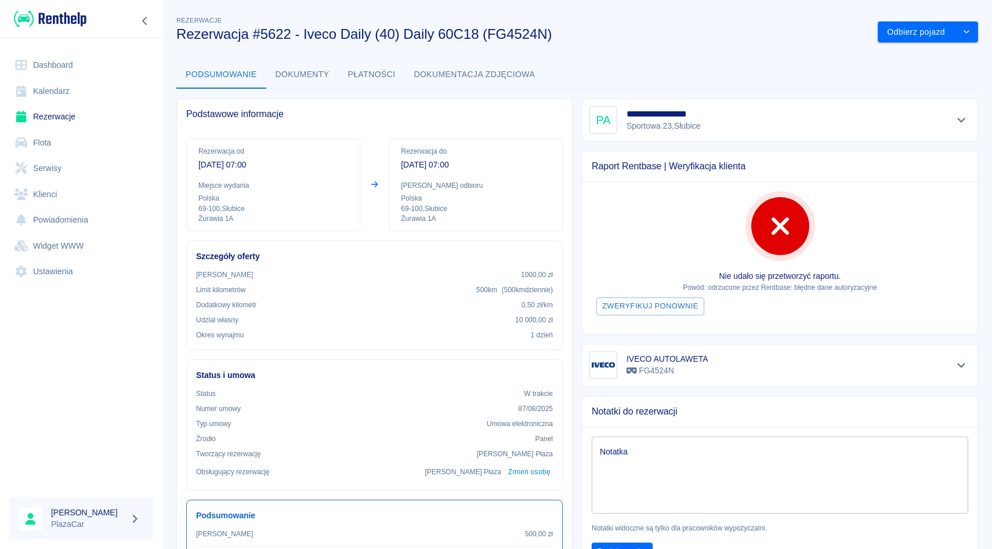
click at [119, 101] on link "Kalendarz" at bounding box center [81, 91] width 144 height 26
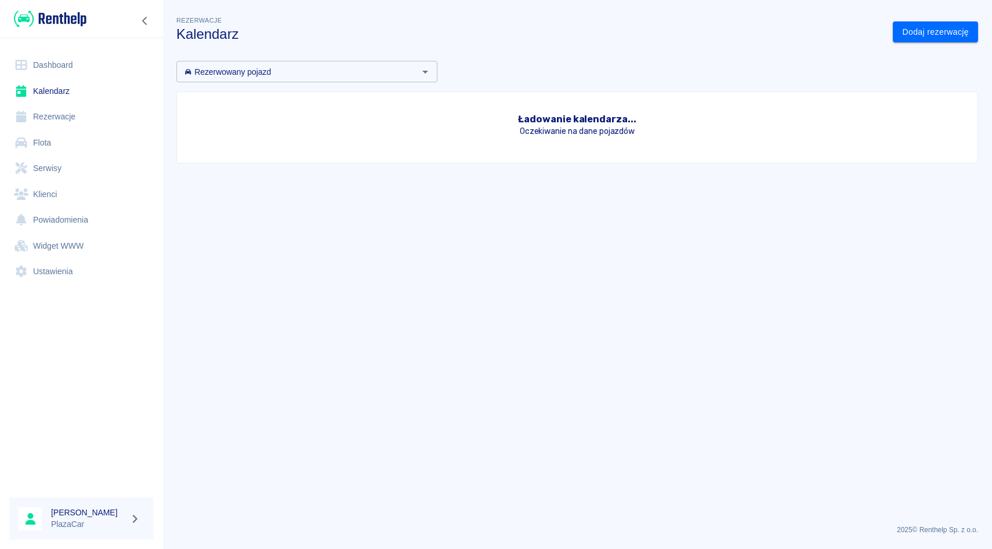
click at [119, 108] on link "Rezerwacje" at bounding box center [81, 117] width 144 height 26
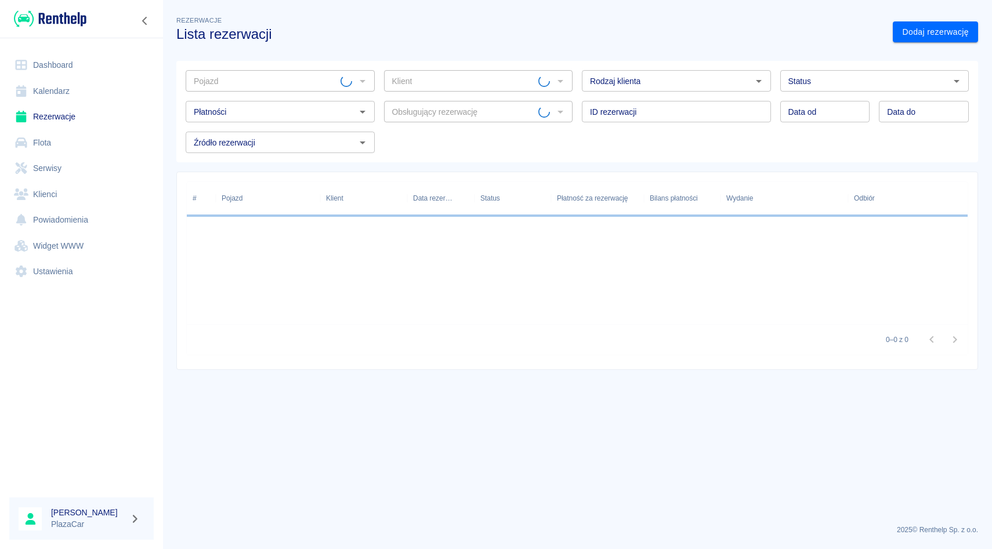
click at [251, 88] on div "Pojazd" at bounding box center [280, 80] width 189 height 21
click at [258, 84] on input "Pojazd" at bounding box center [270, 81] width 163 height 14
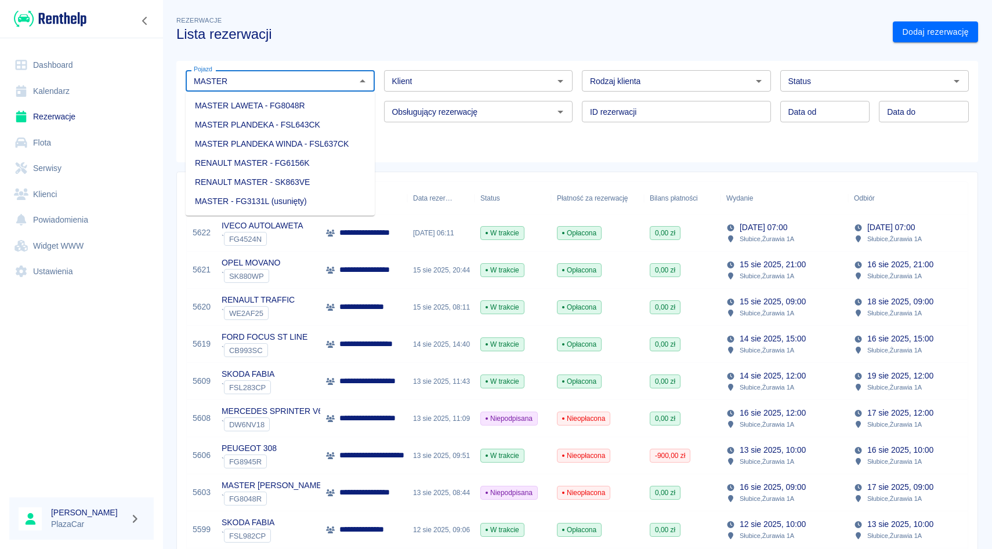
click at [249, 98] on li "MASTER LAWETA - FG8048R" at bounding box center [280, 105] width 189 height 19
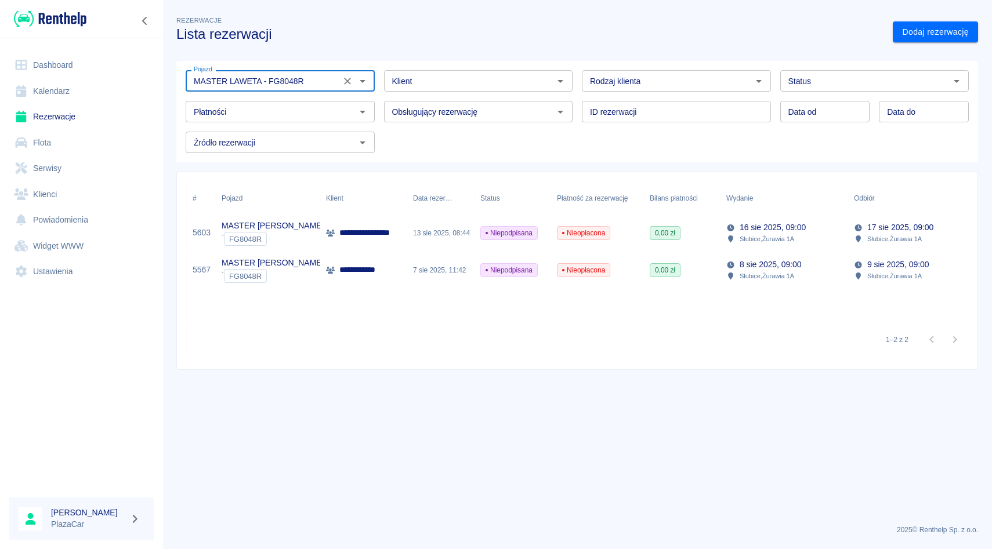
type input "MASTER LAWETA - FG8048R"
click at [598, 231] on span "Nieopłacona" at bounding box center [583, 233] width 52 height 10
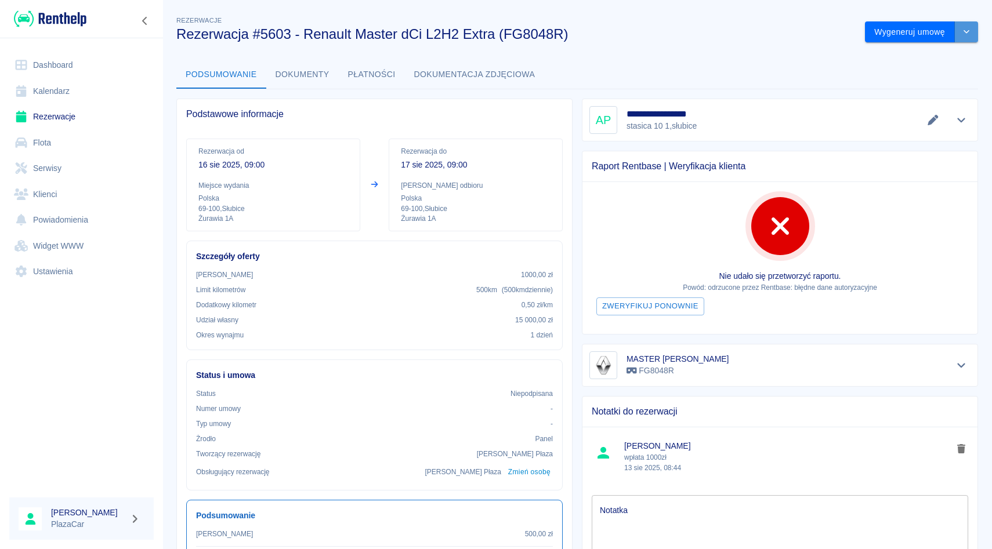
click at [970, 39] on button "drop-down" at bounding box center [966, 31] width 23 height 21
click at [576, 360] on div "MASTER LAWETA FG8048R" at bounding box center [774, 361] width 405 height 52
click at [960, 39] on button "drop-down" at bounding box center [966, 31] width 23 height 21
click at [920, 54] on li "Modyfikuj rezerwację" at bounding box center [922, 56] width 94 height 19
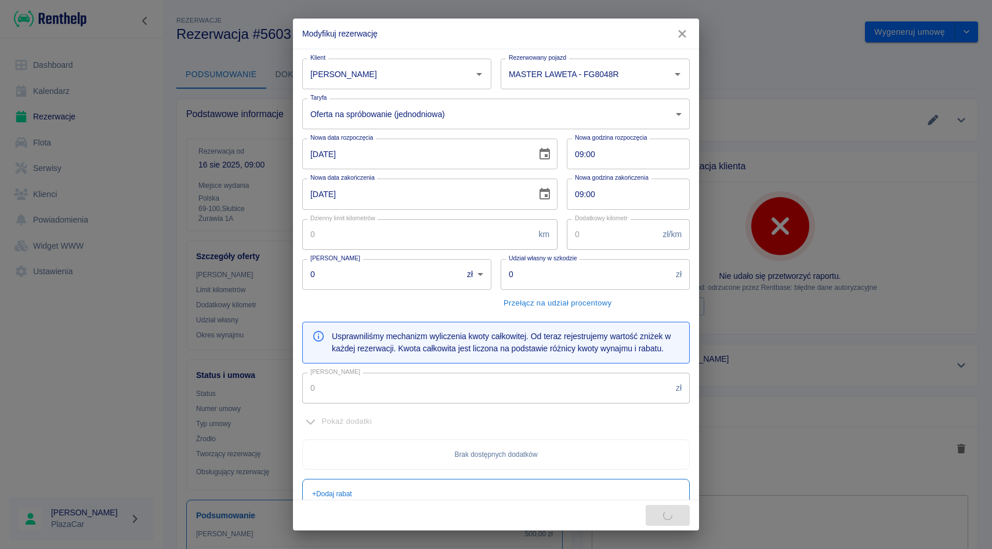
type input "500"
type input "0.5"
type input "1000"
type input "15000"
type input "500"
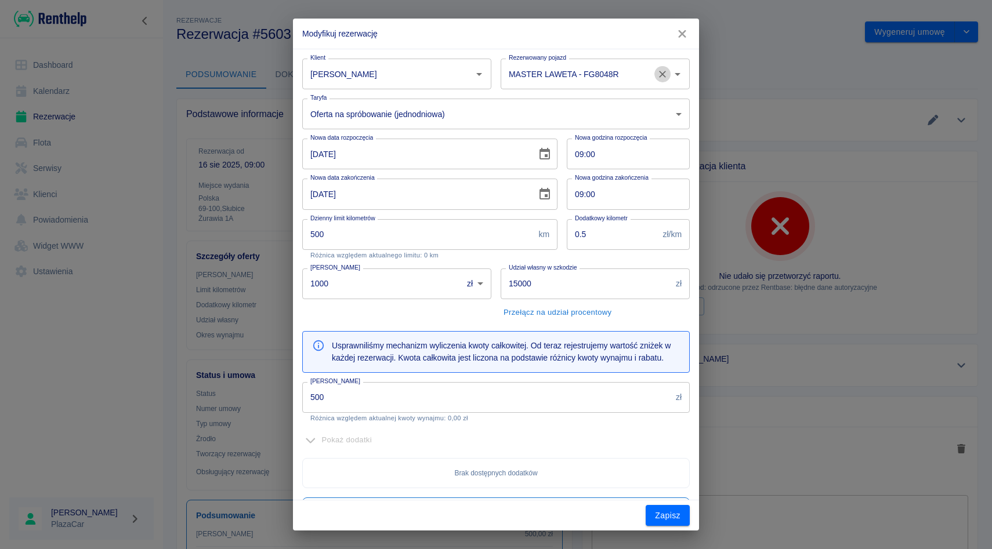
click at [666, 78] on icon "Wyczyść" at bounding box center [662, 74] width 12 height 12
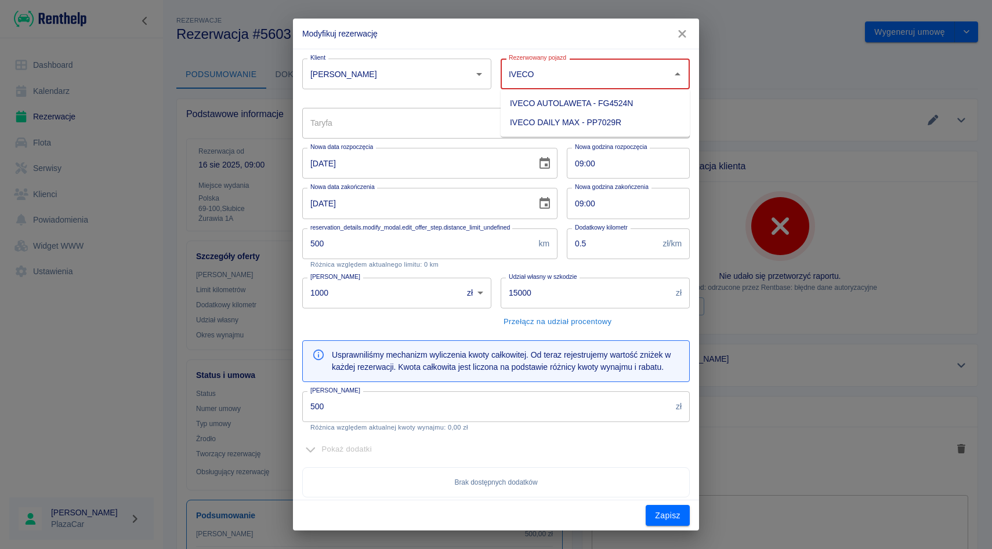
click at [608, 96] on li "IVECO AUTOLAWETA - FG4524N" at bounding box center [594, 103] width 189 height 19
type input "IVECO AUTOLAWETA - FG4524N"
type input "cf3eadca-8b34-4d4e-be1f-765622fd8885"
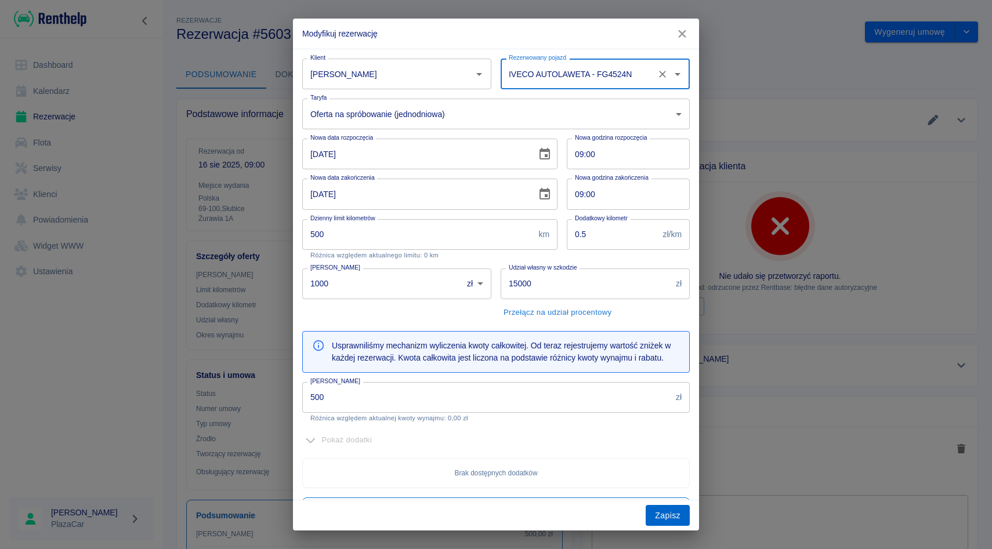
type input "IVECO AUTOLAWETA - FG4524N"
click at [669, 506] on button "Zapisz" at bounding box center [667, 515] width 44 height 21
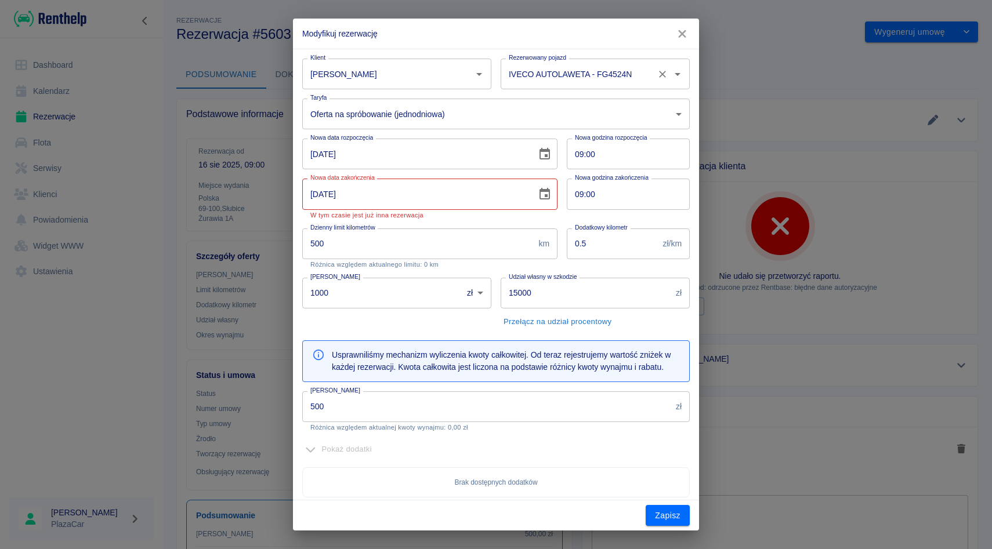
click at [683, 30] on icon "button" at bounding box center [681, 34] width 15 height 12
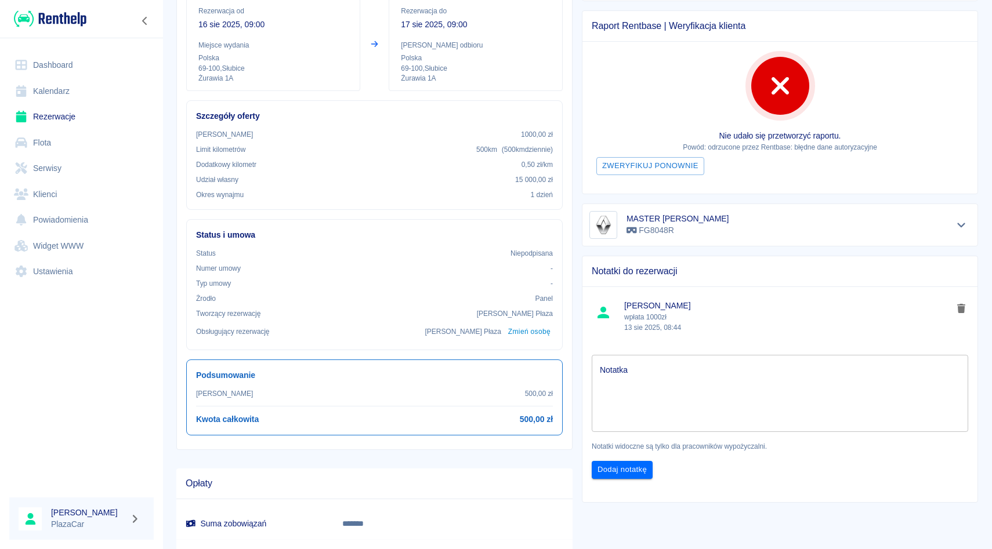
scroll to position [142, 0]
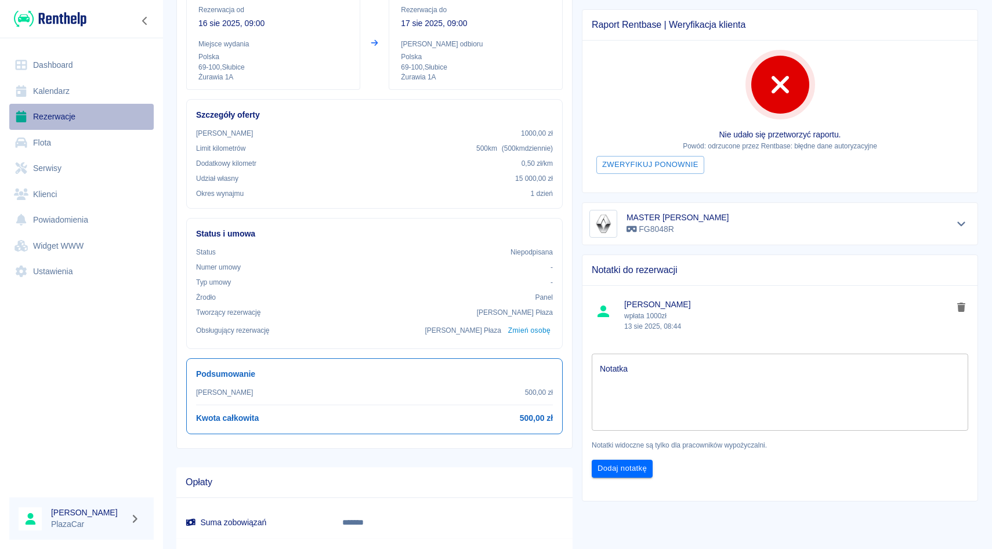
click at [96, 113] on link "Rezerwacje" at bounding box center [81, 117] width 144 height 26
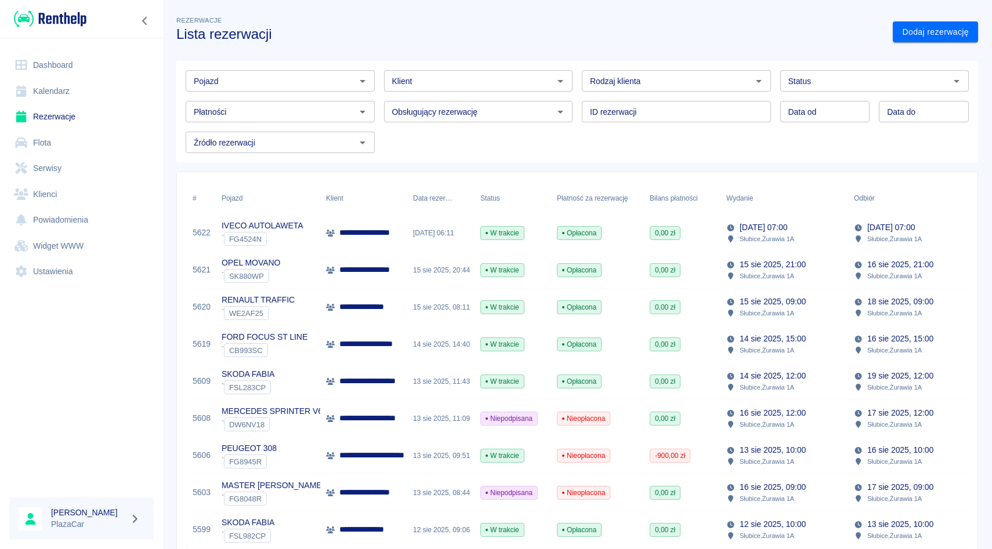
click at [400, 235] on p "**********" at bounding box center [374, 233] width 70 height 12
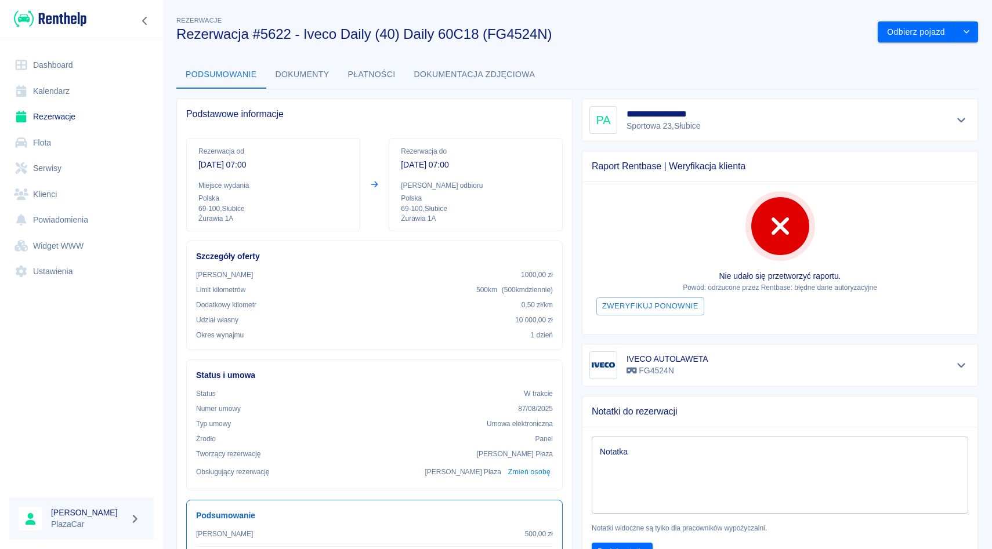
click at [49, 108] on link "Rezerwacje" at bounding box center [81, 117] width 144 height 26
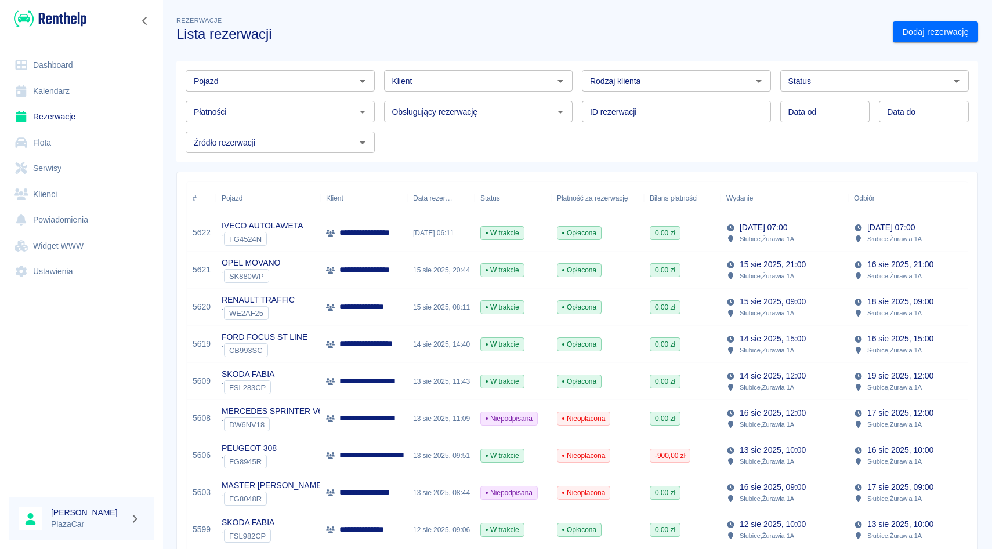
click at [331, 61] on div "Pojazd Pojazd" at bounding box center [275, 76] width 198 height 31
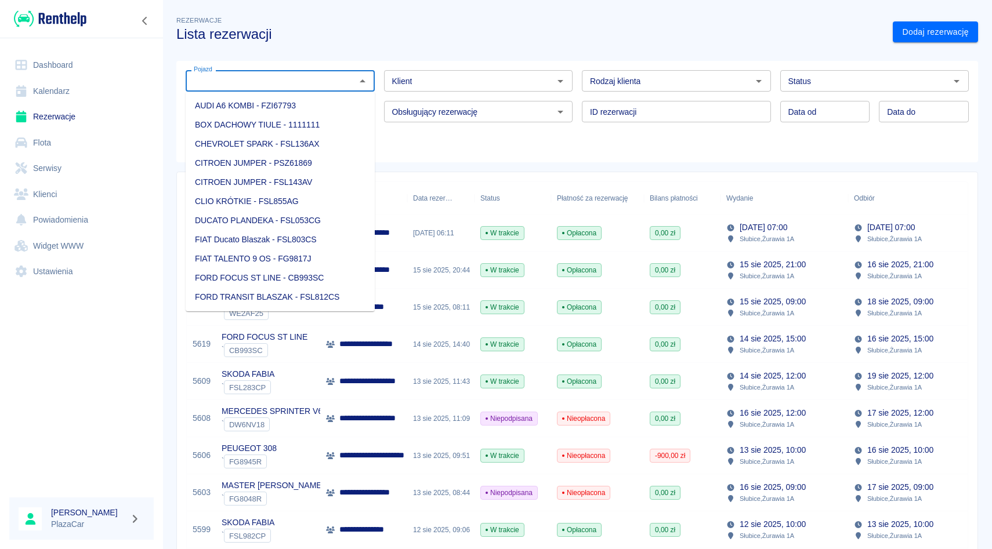
click at [331, 76] on input "Pojazd" at bounding box center [270, 81] width 163 height 14
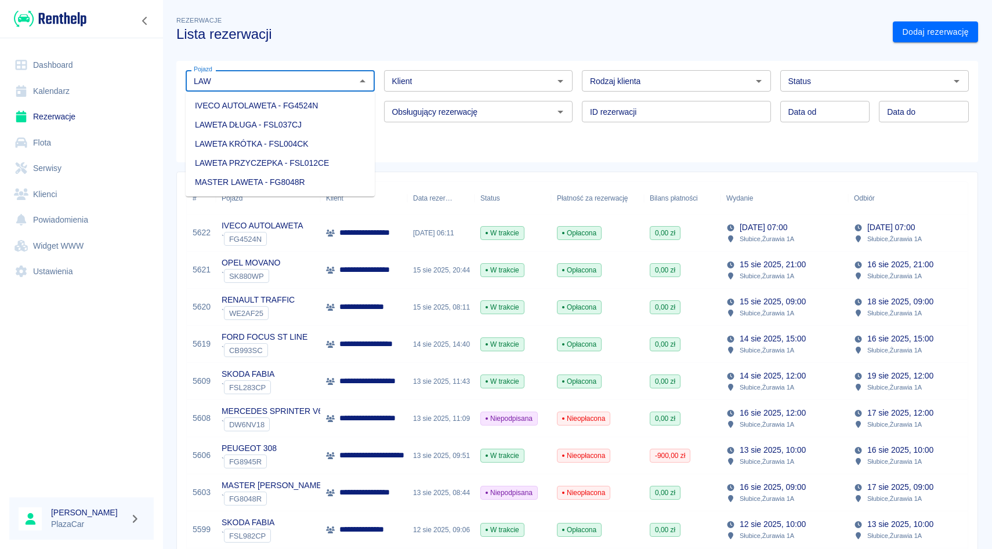
click at [272, 184] on li "MASTER LAWETA - FG8048R" at bounding box center [280, 182] width 189 height 19
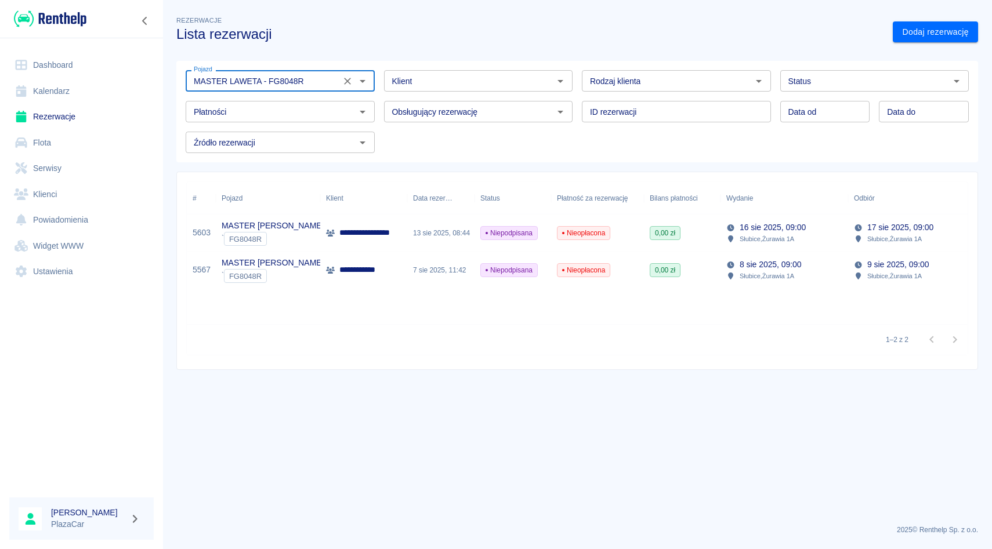
type input "MASTER LAWETA - FG8048R"
click at [346, 230] on p "**********" at bounding box center [369, 233] width 61 height 12
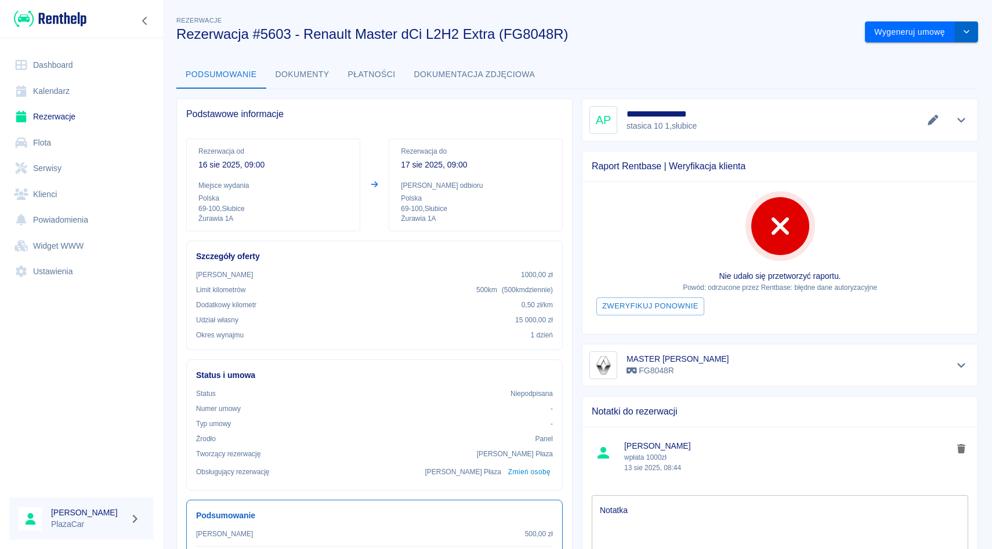
click at [976, 32] on button "drop-down" at bounding box center [966, 31] width 23 height 21
click at [905, 97] on li "Anuluj rezerwację" at bounding box center [922, 94] width 94 height 19
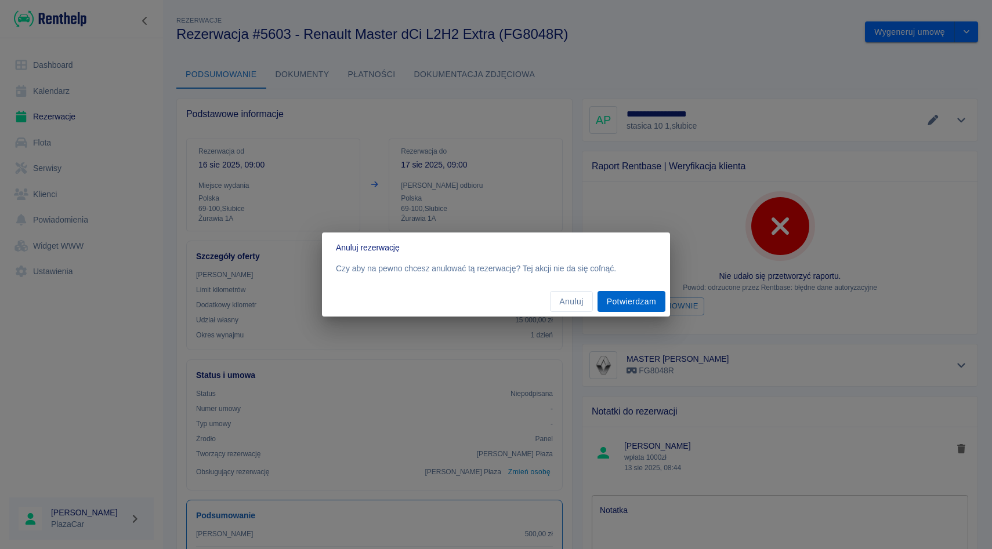
click at [610, 294] on button "Potwierdzam" at bounding box center [631, 301] width 68 height 21
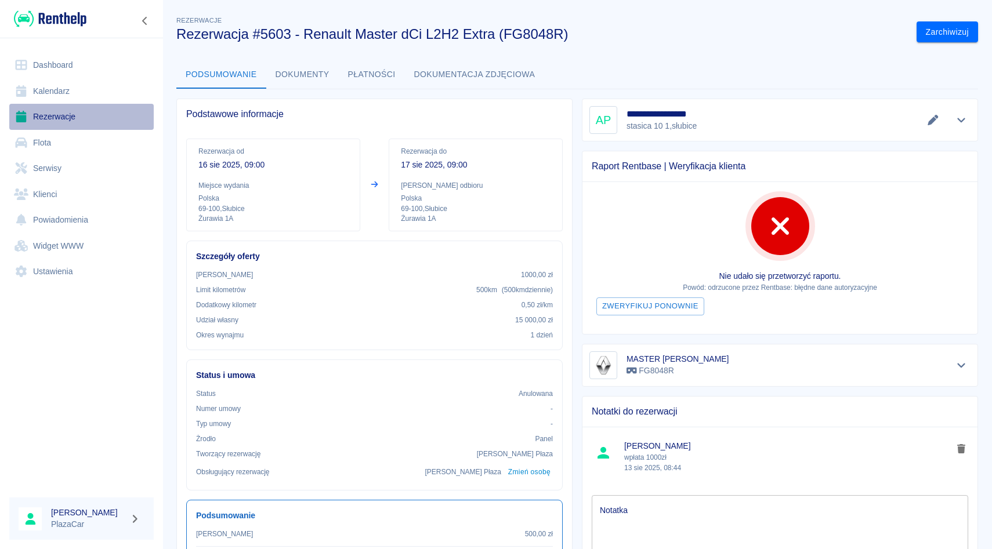
click at [76, 115] on link "Rezerwacje" at bounding box center [81, 117] width 144 height 26
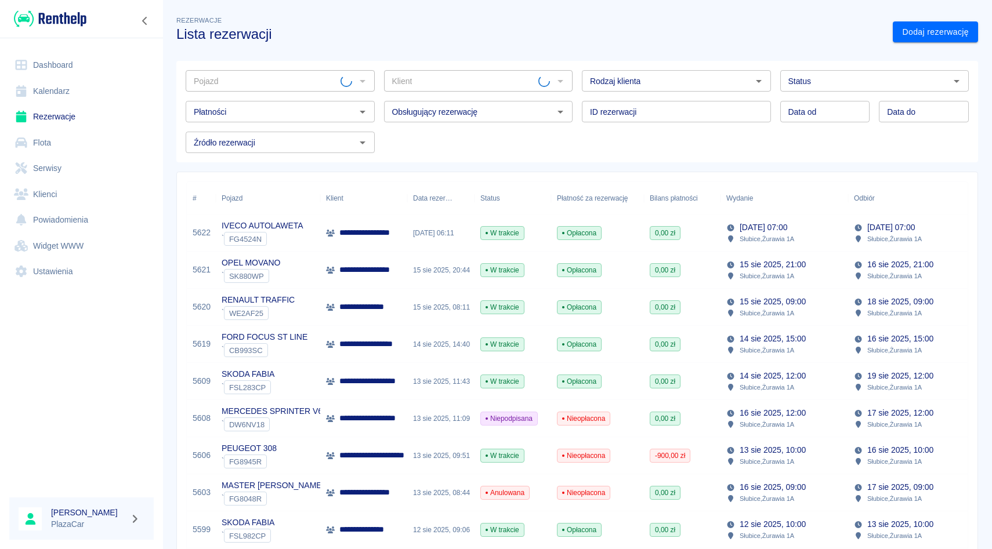
click at [241, 75] on input "Pojazd" at bounding box center [264, 81] width 151 height 14
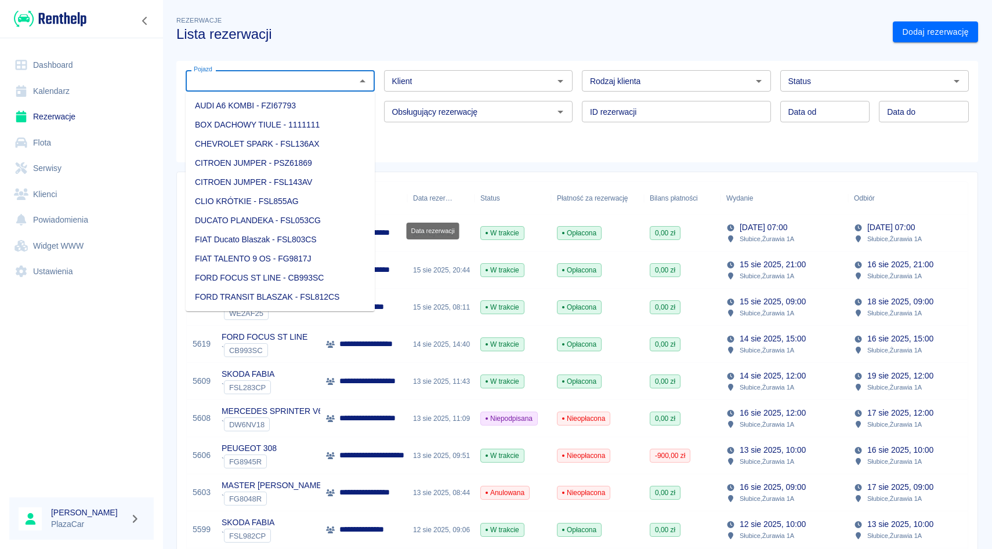
click at [436, 222] on div "Data rezerwacji" at bounding box center [432, 228] width 55 height 26
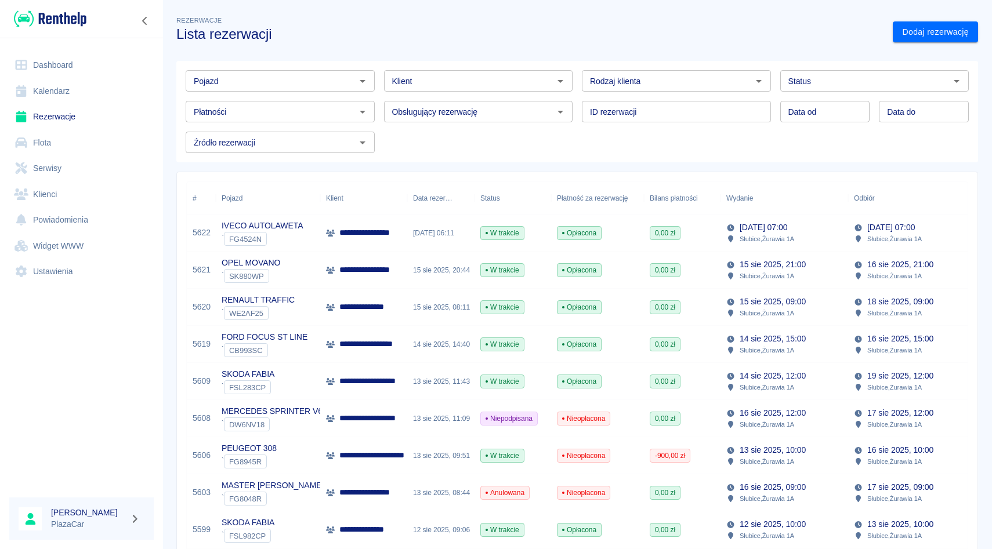
click at [480, 243] on div "W trakcie" at bounding box center [512, 233] width 77 height 37
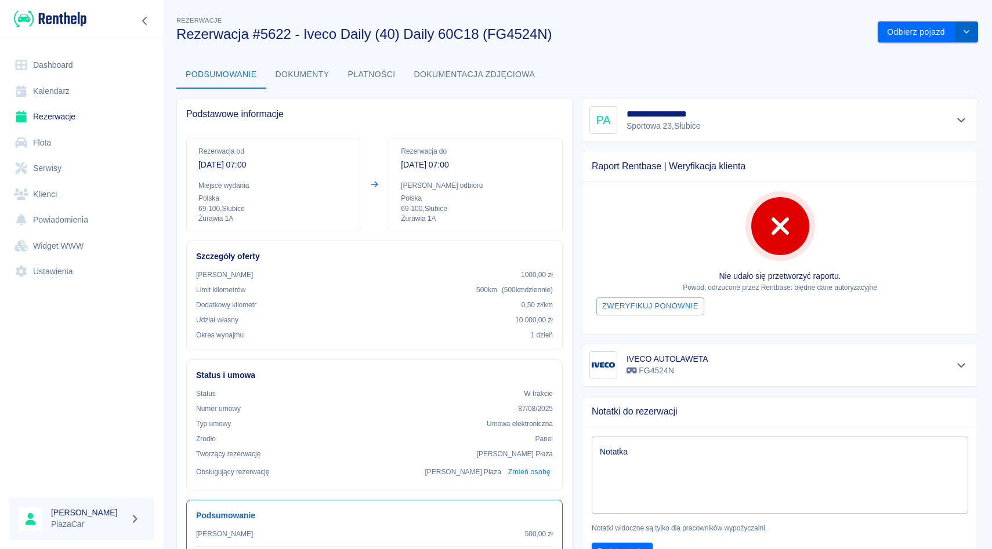
click at [977, 23] on button "drop-down" at bounding box center [966, 31] width 23 height 21
click at [940, 53] on li "Przedłuż rezerwację" at bounding box center [927, 56] width 91 height 19
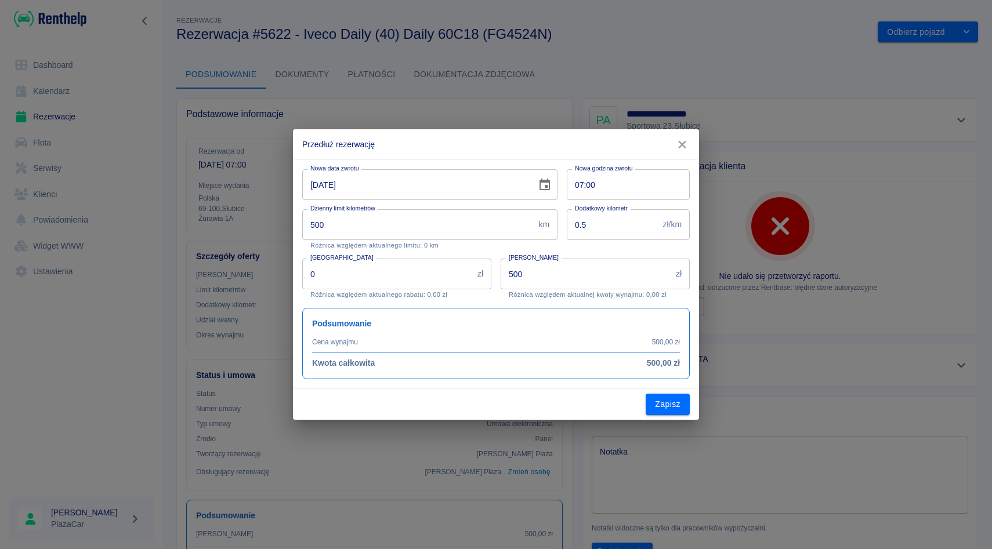
click at [940, 53] on div "Przedłuż rezerwację Nowa data zwrotu 17-08-2025 Nowa data zwrotu Nowa godzina z…" at bounding box center [496, 274] width 992 height 549
click at [687, 141] on icon "button" at bounding box center [681, 145] width 15 height 12
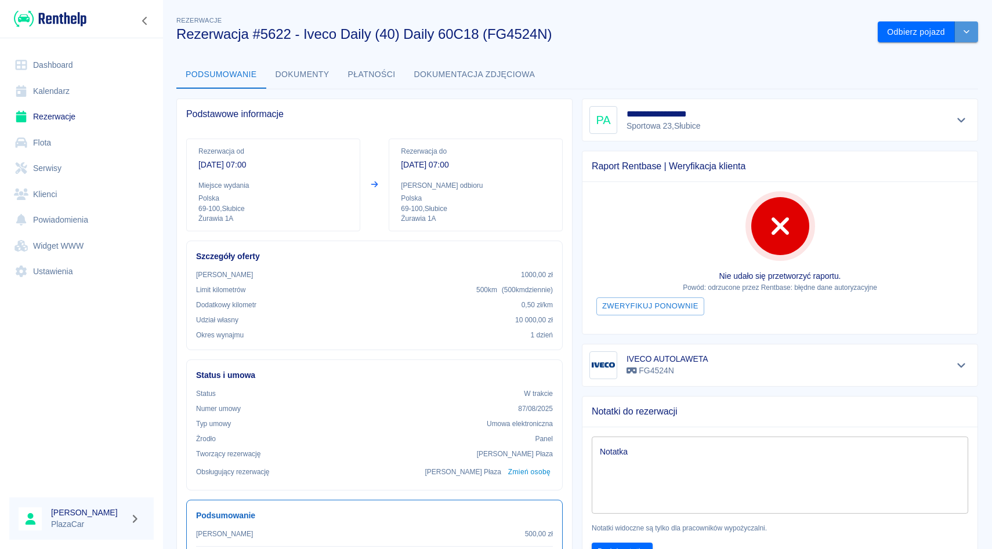
click at [964, 31] on icon "drop-down" at bounding box center [966, 31] width 6 height 3
click at [696, 76] on div "Podsumowanie Dokumenty Płatności Dokumentacja zdjęciowa" at bounding box center [576, 75] width 801 height 28
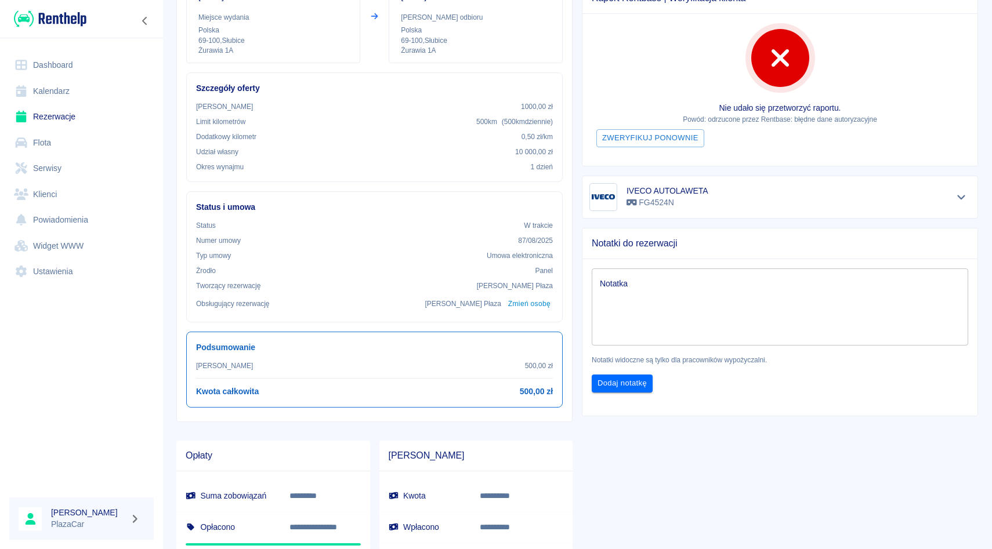
scroll to position [169, 0]
click at [950, 201] on div "IVECO AUTOLAWETA FG4524N" at bounding box center [779, 197] width 381 height 28
click at [953, 201] on button "Pokaż szczegóły" at bounding box center [961, 196] width 19 height 16
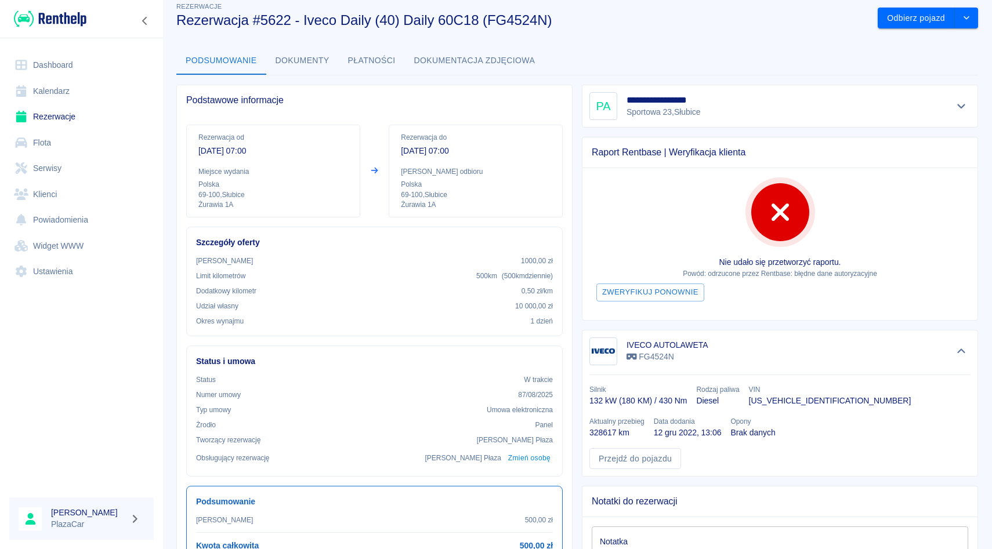
scroll to position [15, 0]
click at [56, 117] on link "Rezerwacje" at bounding box center [81, 117] width 144 height 26
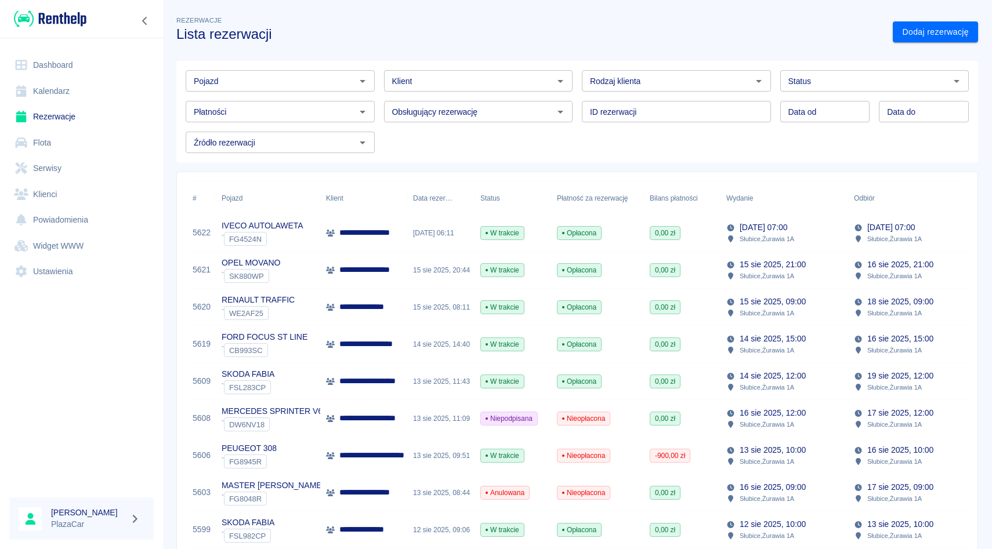
click at [415, 217] on div "[DATE] 06:11" at bounding box center [440, 233] width 67 height 37
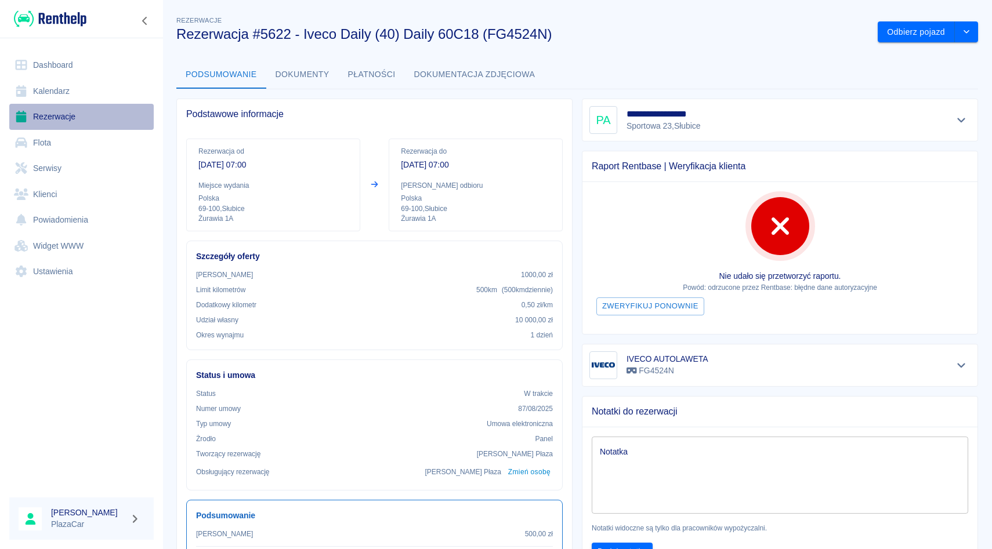
click at [22, 115] on icon at bounding box center [21, 117] width 14 height 12
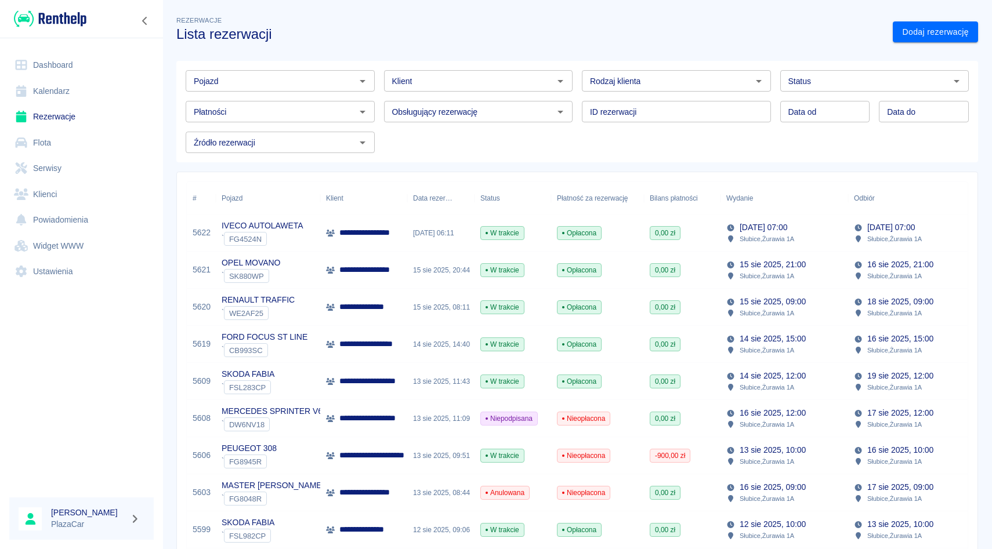
click at [255, 310] on span "WE2AF25" at bounding box center [245, 313] width 43 height 9
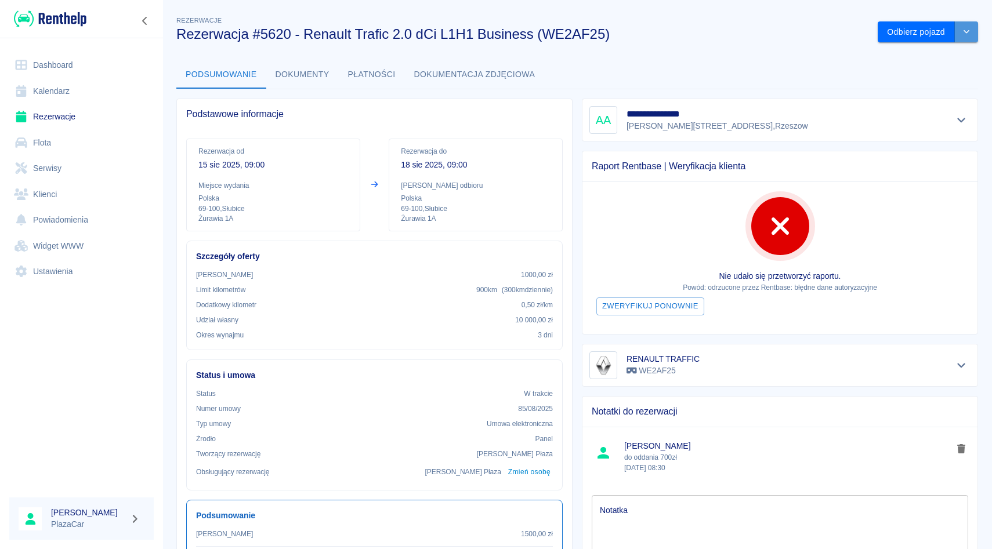
click at [955, 38] on button "drop-down" at bounding box center [966, 31] width 23 height 21
click at [92, 110] on link "Rezerwacje" at bounding box center [81, 117] width 144 height 26
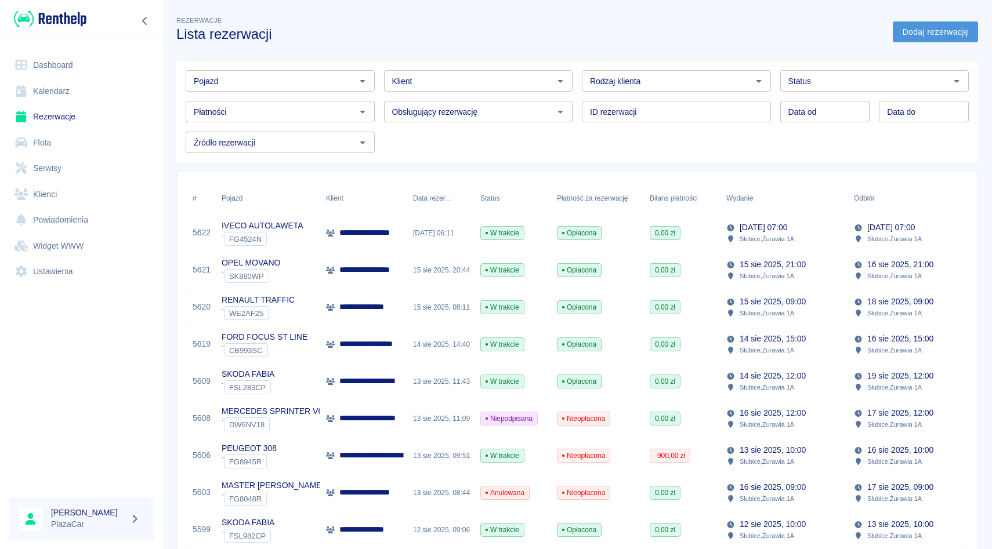
click at [914, 37] on link "Dodaj rezerwację" at bounding box center [934, 31] width 85 height 21
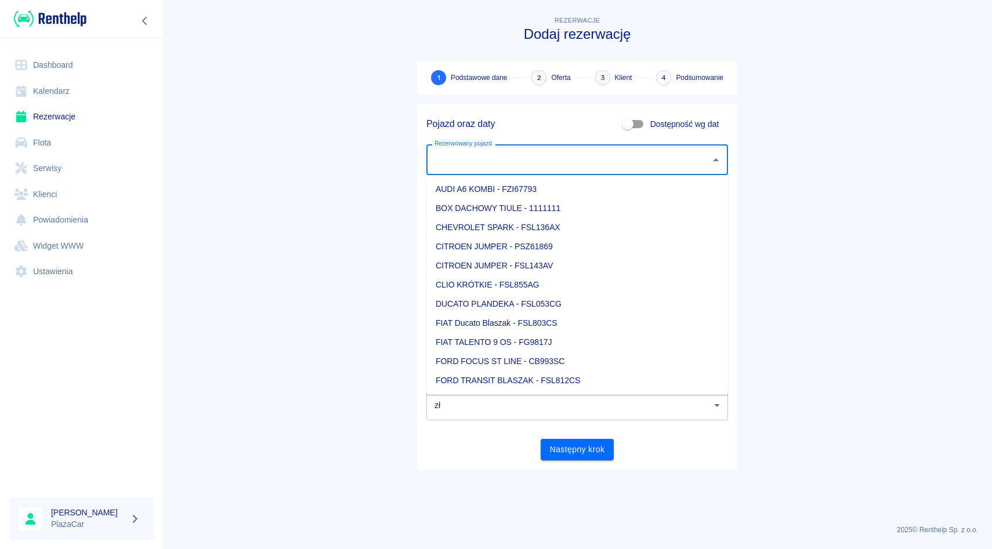
click at [581, 164] on input "Rezerwowany pojazd" at bounding box center [568, 160] width 274 height 20
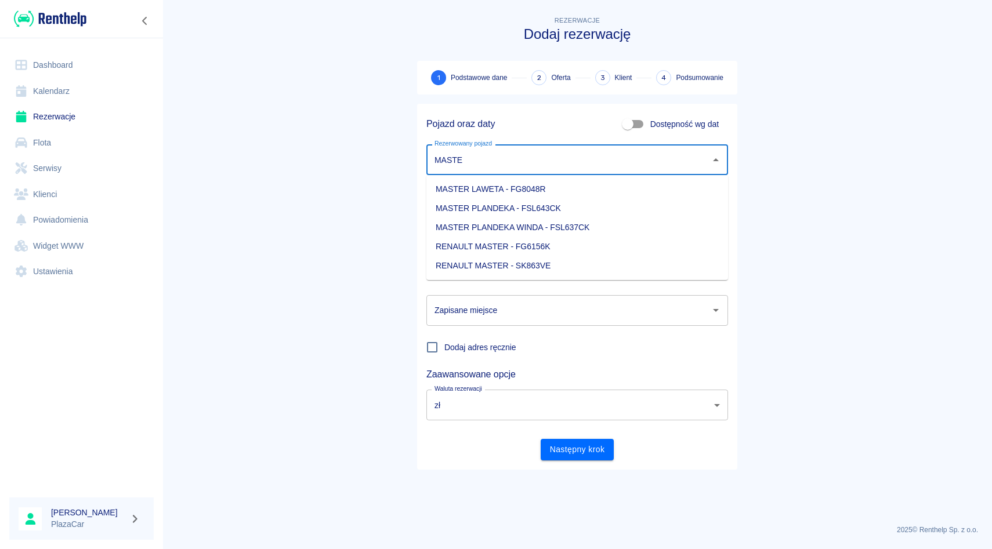
click at [569, 186] on li "MASTER LAWETA - FG8048R" at bounding box center [577, 189] width 302 height 19
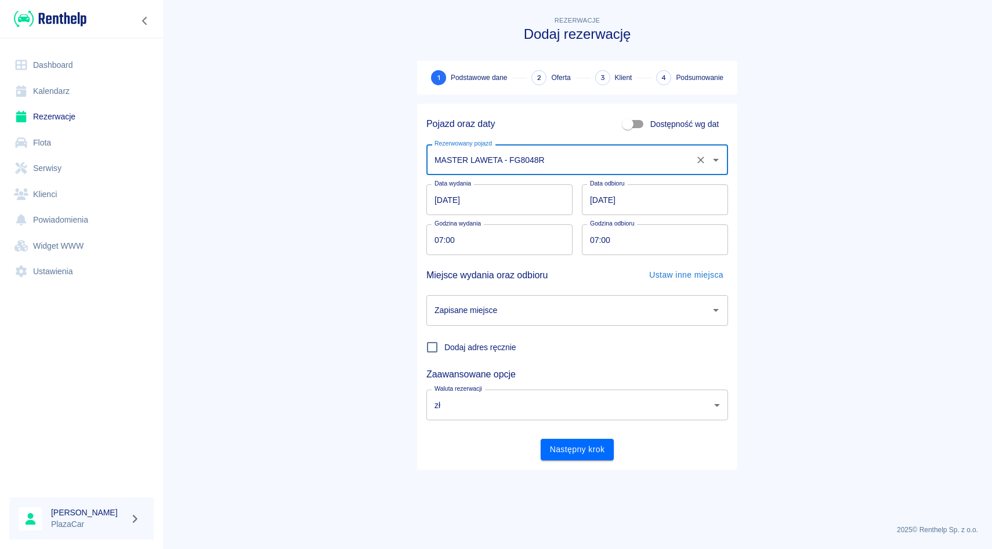
click at [542, 321] on div "Zapisane miejsce" at bounding box center [577, 310] width 302 height 31
type input "MASTER LAWETA - FG8048R"
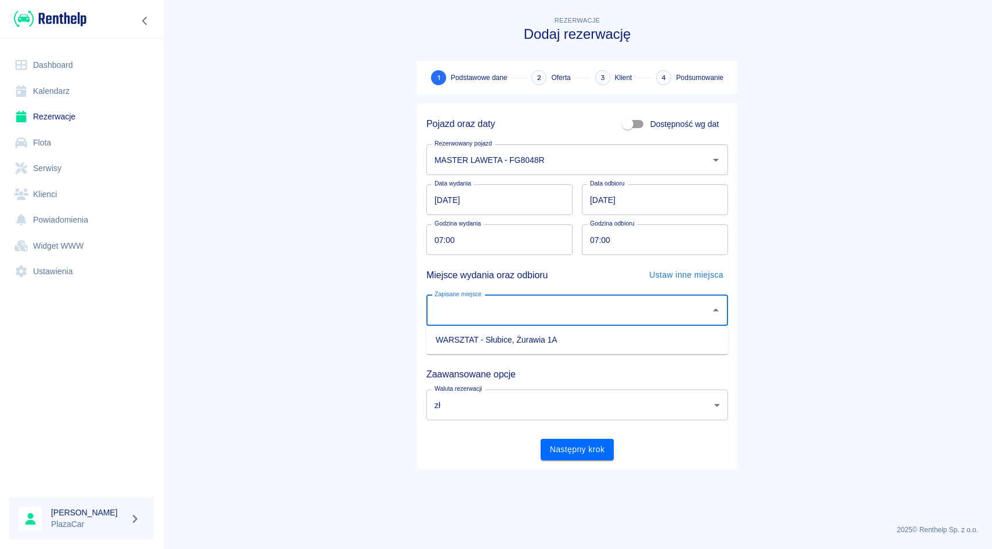
click at [539, 337] on li "WARSZTAT - Słubice, Żurawia 1A" at bounding box center [577, 340] width 302 height 19
type input "WARSZTAT - Słubice, Żurawia 1A"
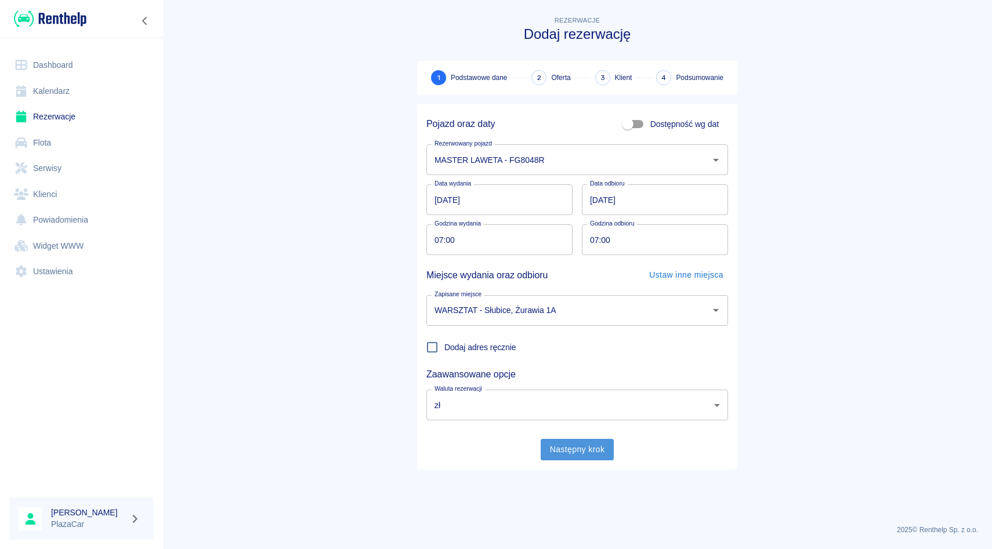
click at [567, 449] on button "Następny krok" at bounding box center [577, 449] width 74 height 21
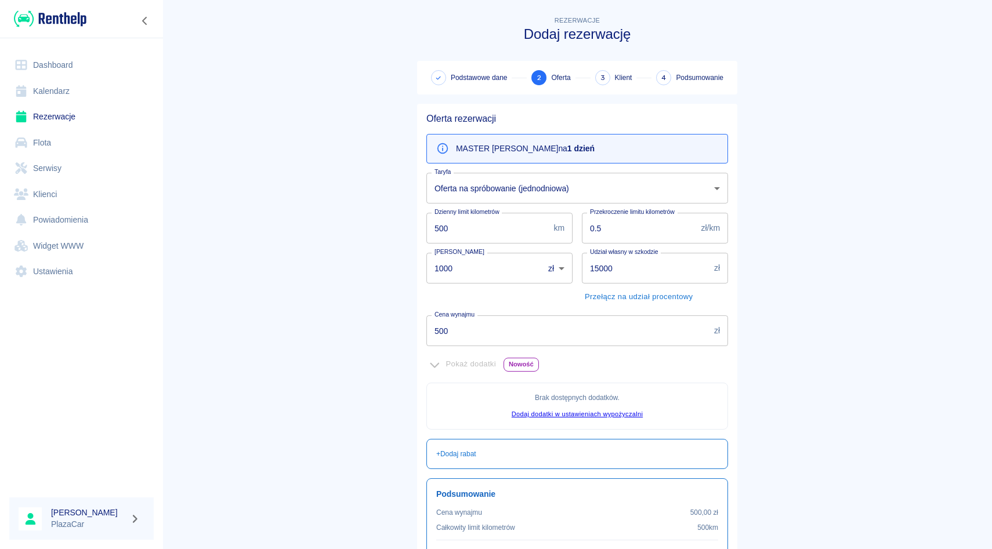
scroll to position [121, 0]
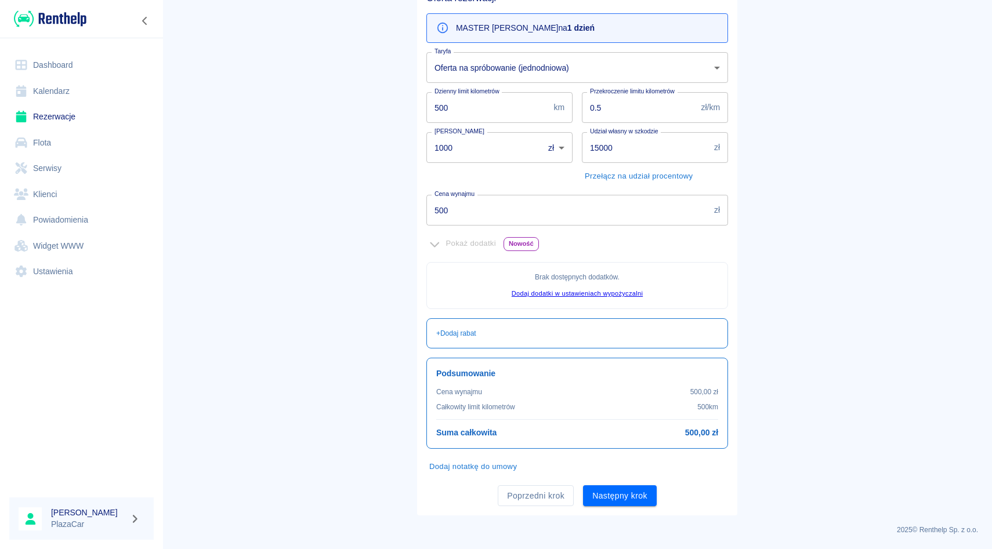
click at [601, 507] on div "Oferta rezerwacji MASTER LAWETA na 1 dzień Taryfa Oferta na spróbowanie (jednod…" at bounding box center [577, 249] width 320 height 532
click at [605, 503] on button "Następny krok" at bounding box center [620, 495] width 74 height 21
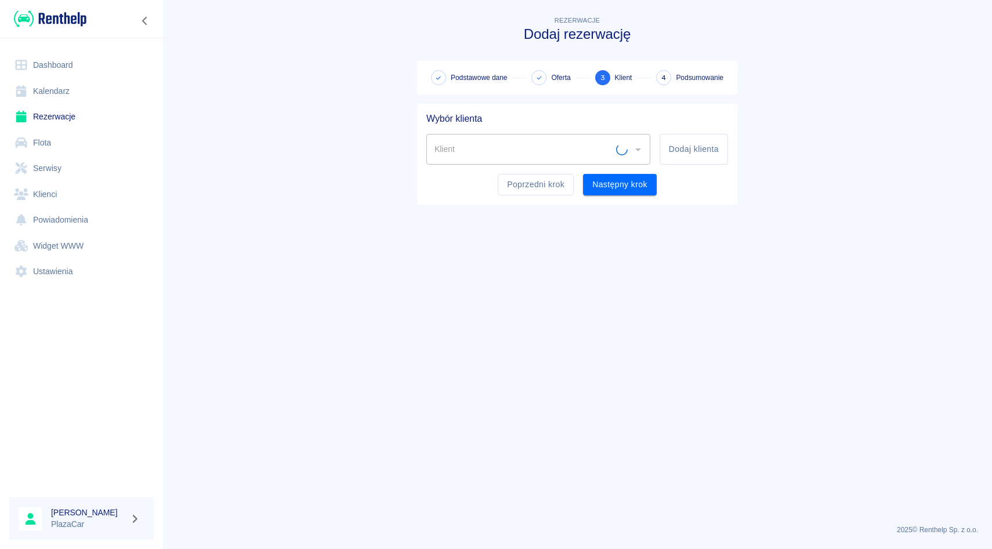
scroll to position [0, 0]
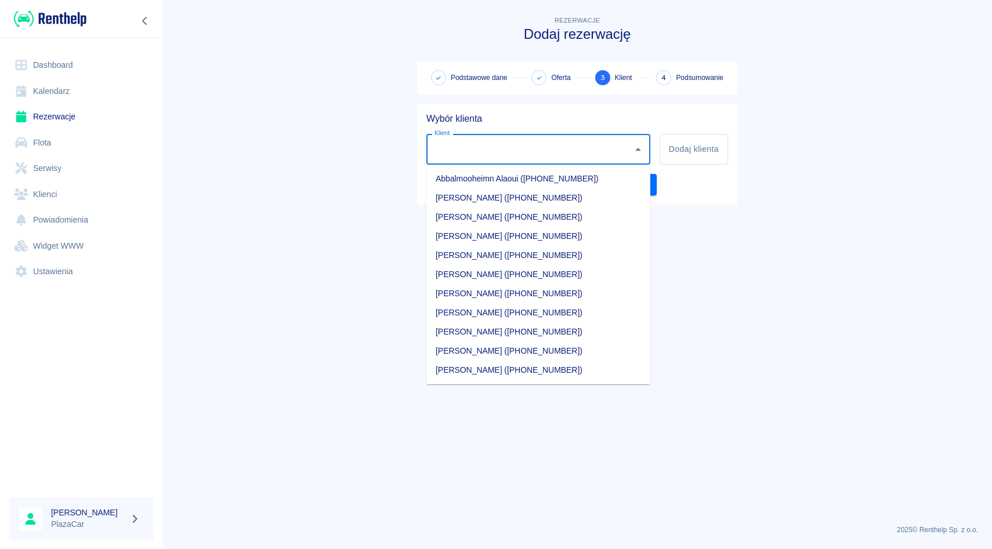
click at [562, 144] on input "Klient" at bounding box center [529, 149] width 196 height 20
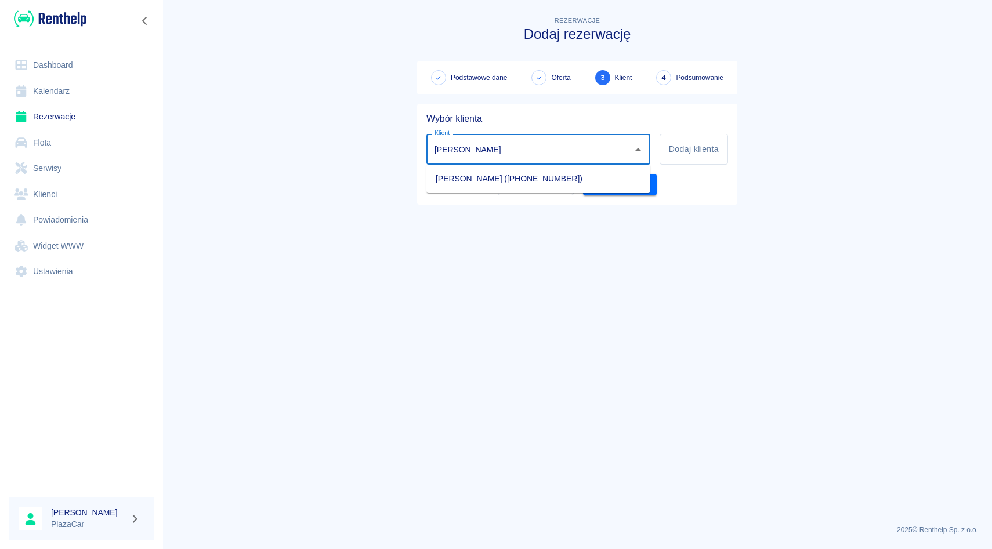
click at [565, 175] on li "[PERSON_NAME] ([PHONE_NUMBER])" at bounding box center [538, 178] width 224 height 19
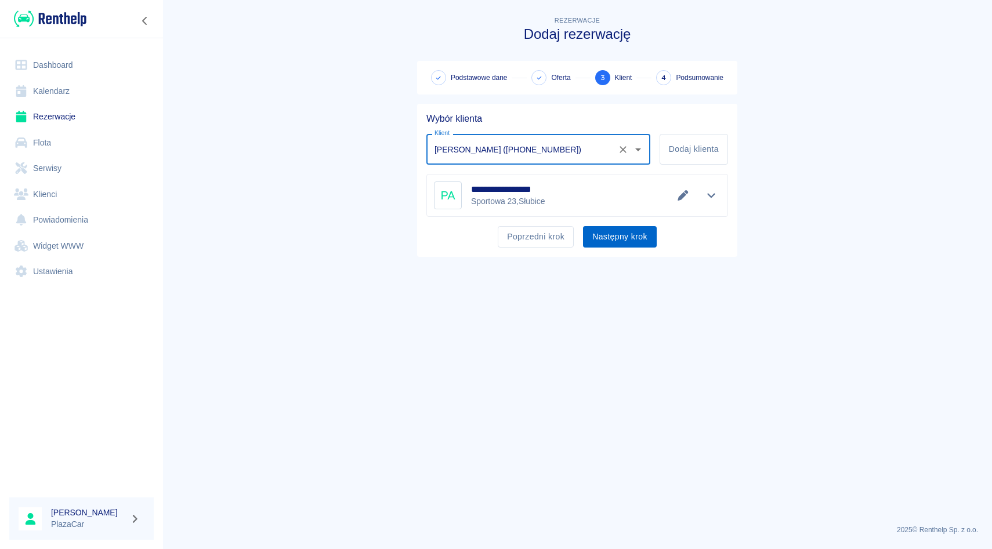
type input "[PERSON_NAME] ([PHONE_NUMBER])"
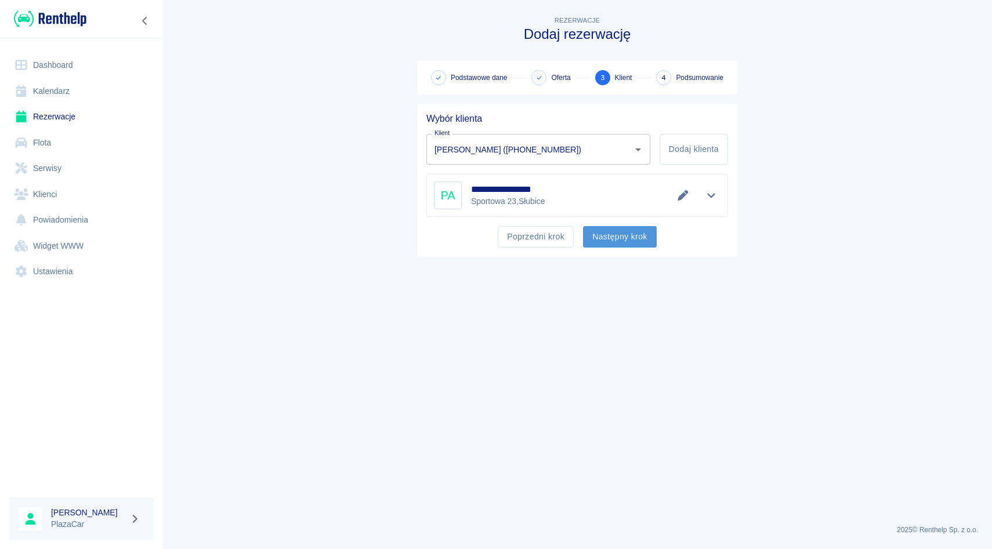
click at [607, 237] on button "Następny krok" at bounding box center [620, 236] width 74 height 21
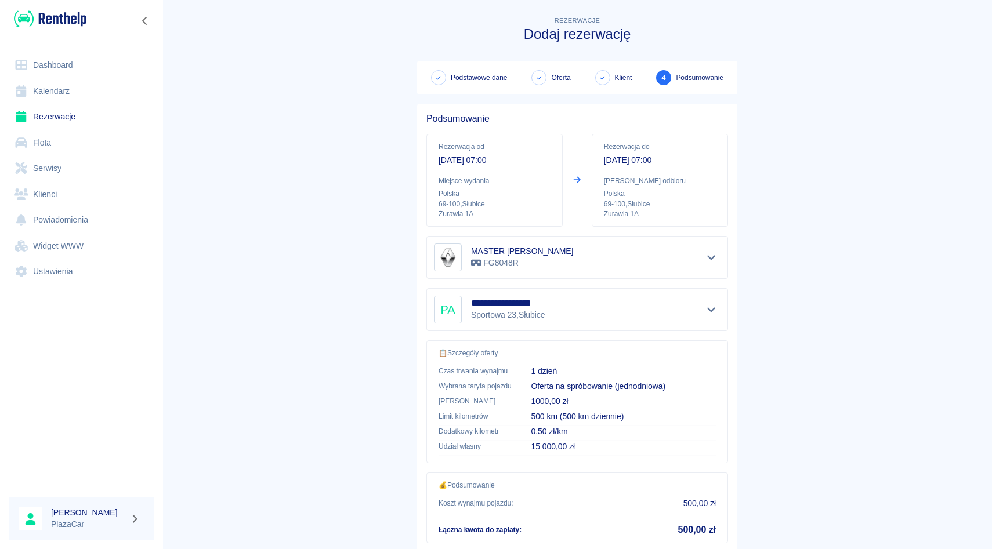
scroll to position [77, 0]
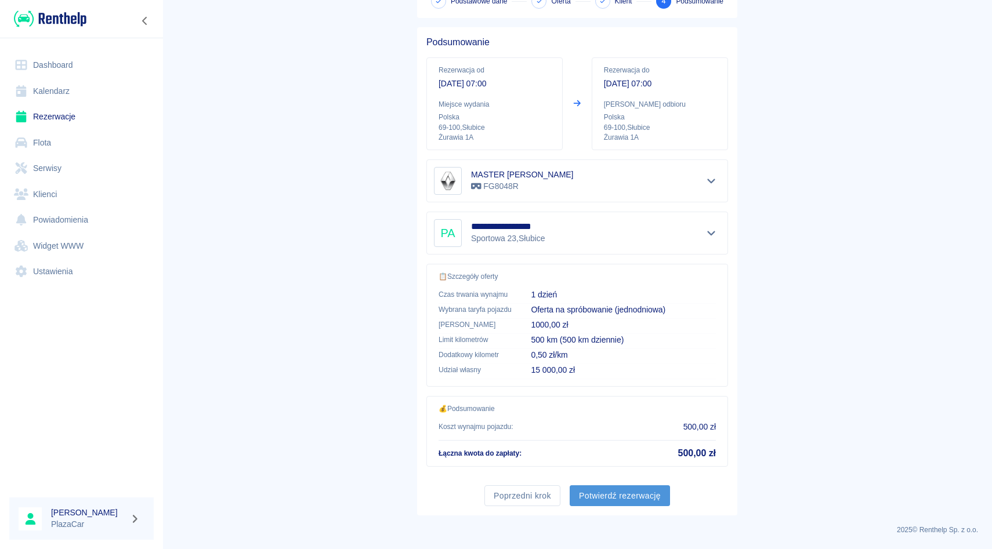
click at [647, 487] on button "Potwierdź rezerwację" at bounding box center [619, 495] width 100 height 21
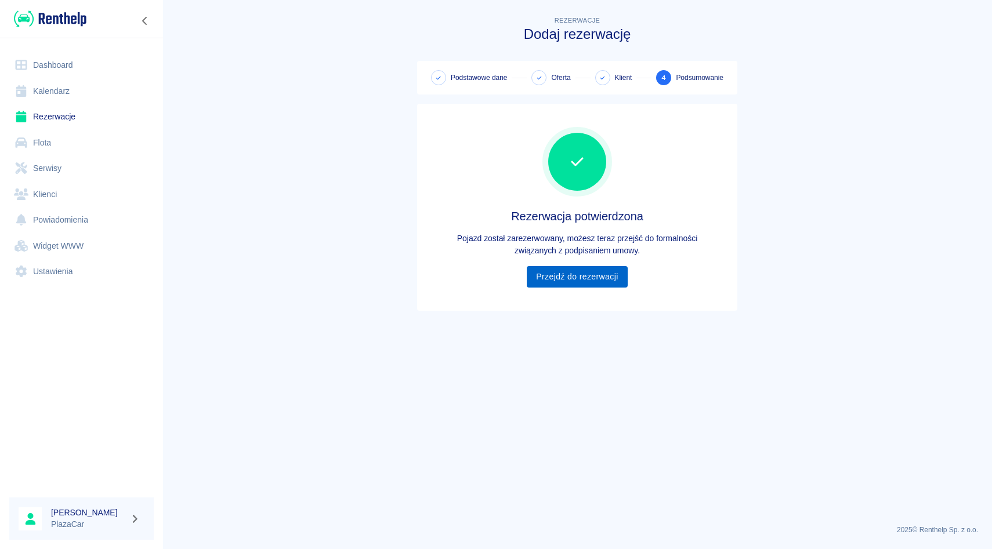
click at [594, 278] on link "Przejdź do rezerwacji" at bounding box center [577, 276] width 100 height 21
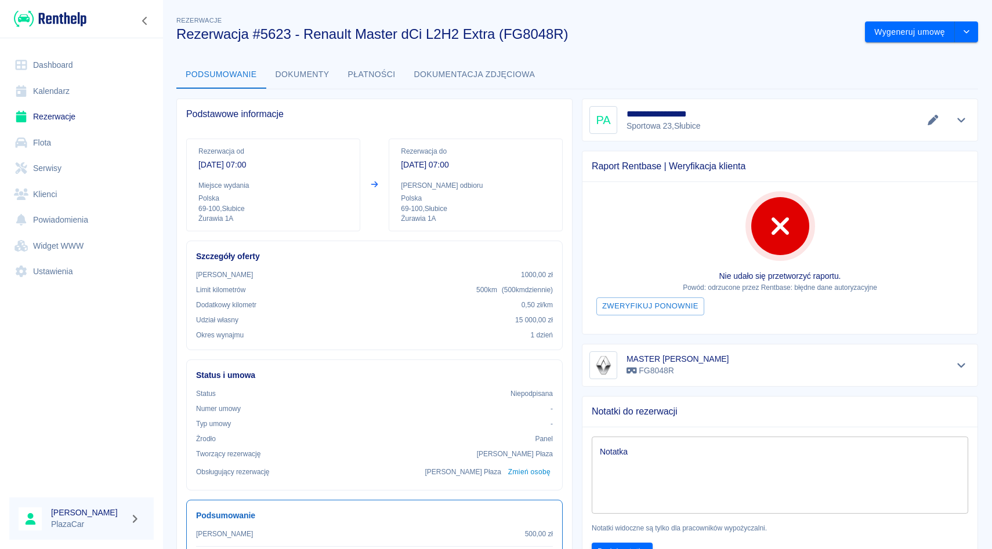
click at [592, 276] on p "Nie udało się przetworzyć raportu." at bounding box center [780, 276] width 376 height 12
click at [63, 119] on link "Rezerwacje" at bounding box center [81, 117] width 144 height 26
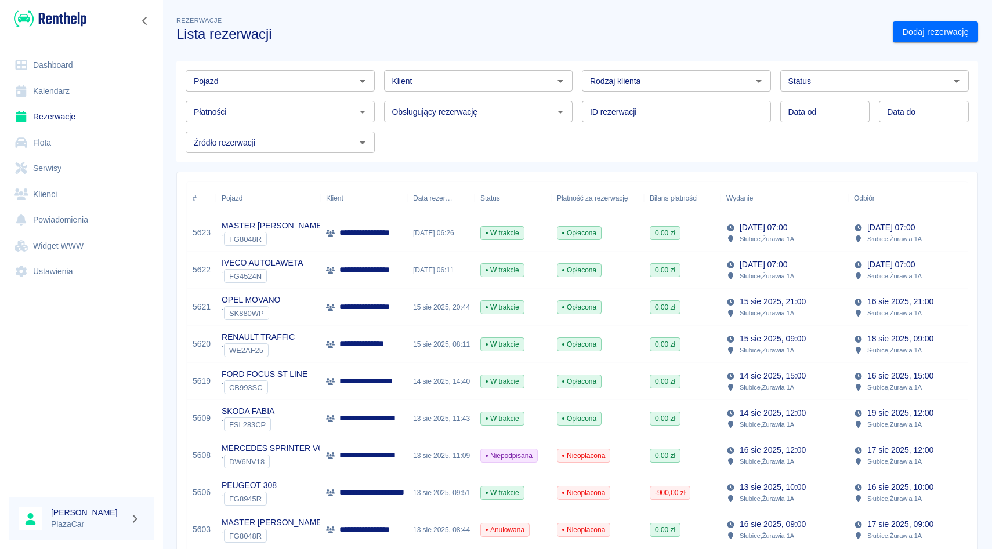
click at [397, 259] on div "**********" at bounding box center [363, 270] width 87 height 37
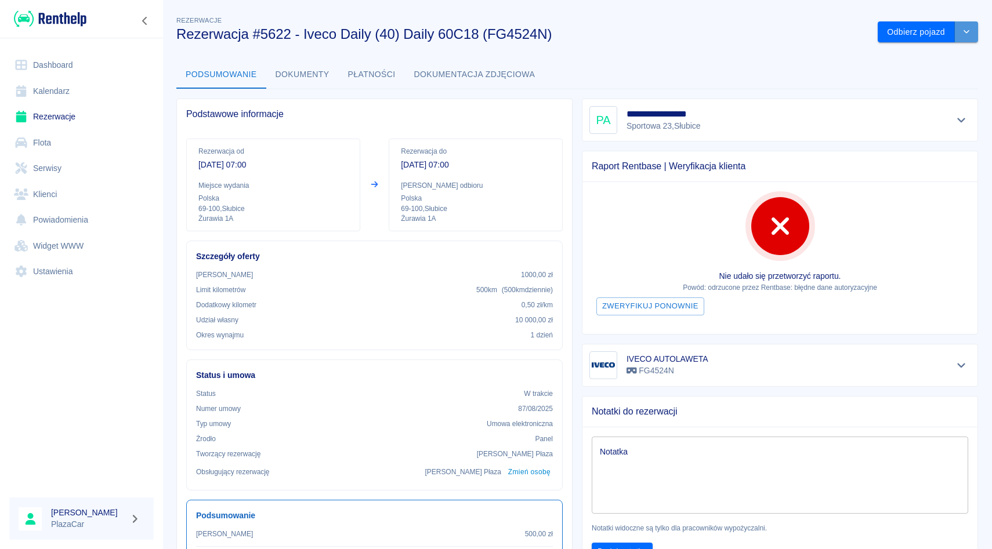
click at [958, 31] on button "drop-down" at bounding box center [966, 31] width 23 height 21
click at [924, 71] on li "Anuluj rezerwację" at bounding box center [927, 75] width 91 height 19
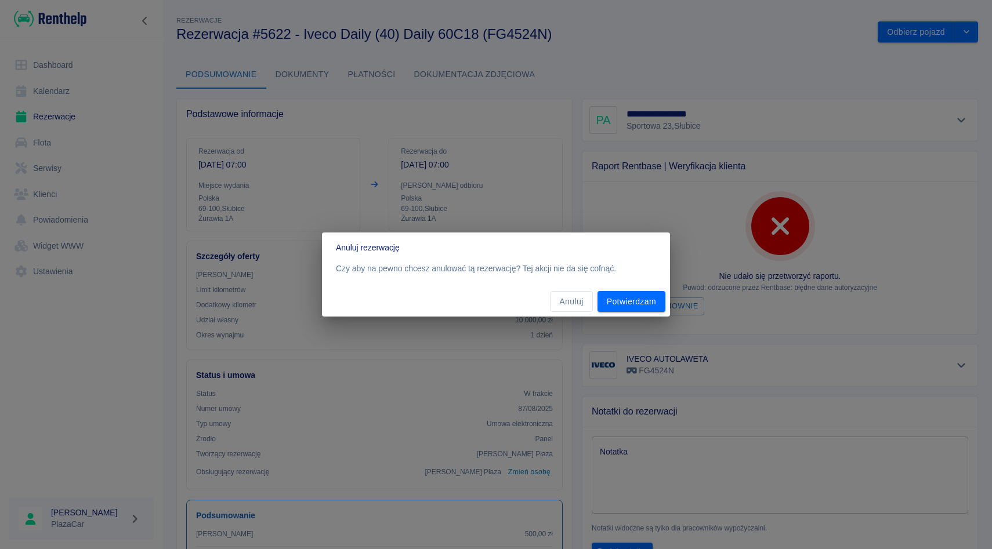
click at [667, 301] on div "Anuluj Potwierdzam" at bounding box center [496, 301] width 348 height 31
click at [646, 306] on button "Potwierdzam" at bounding box center [631, 301] width 68 height 21
